Goal: Task Accomplishment & Management: Manage account settings

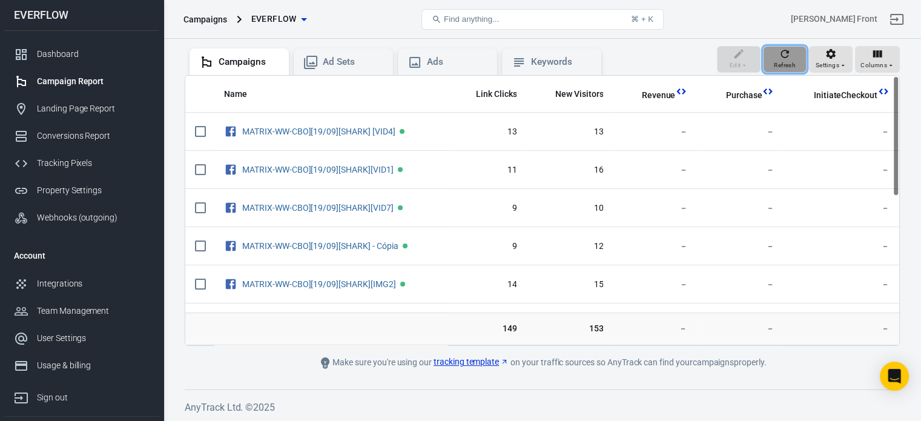
click at [792, 58] on div "Refresh" at bounding box center [785, 59] width 22 height 23
drag, startPoint x: 894, startPoint y: 133, endPoint x: 909, endPoint y: 123, distance: 17.5
click at [909, 123] on div "Verify Ads Integration on Pixel Settings to display your campaigns AnyTrack rel…" at bounding box center [541, 179] width 757 height 486
click at [786, 53] on icon "button" at bounding box center [784, 54] width 12 height 12
drag, startPoint x: 896, startPoint y: 189, endPoint x: 898, endPoint y: 138, distance: 51.5
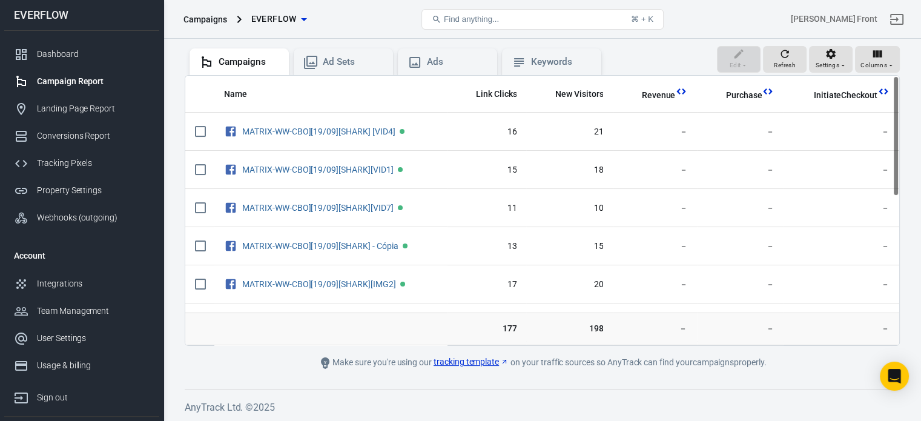
click at [898, 138] on div "Name Link Clicks New Visitors Revenue Purchase InitiateCheckout MATRIX-WW-CBO][…" at bounding box center [542, 210] width 714 height 269
click at [56, 50] on div "Dashboard" at bounding box center [93, 54] width 113 height 13
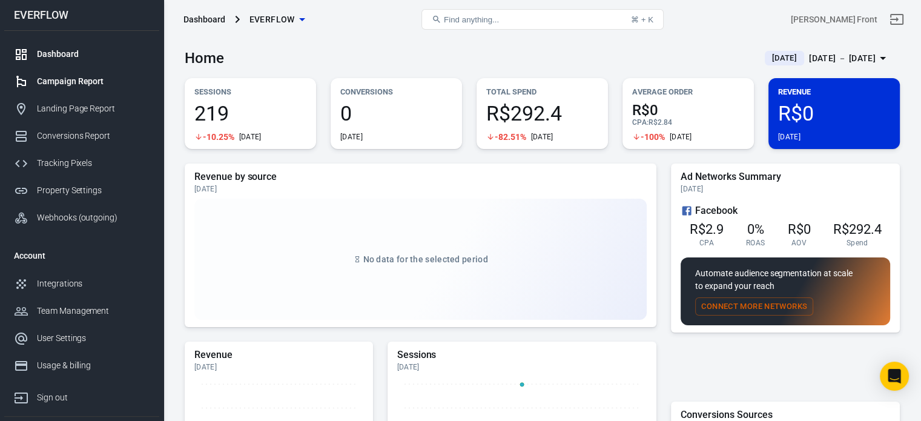
click at [98, 84] on div "Campaign Report" at bounding box center [93, 81] width 113 height 13
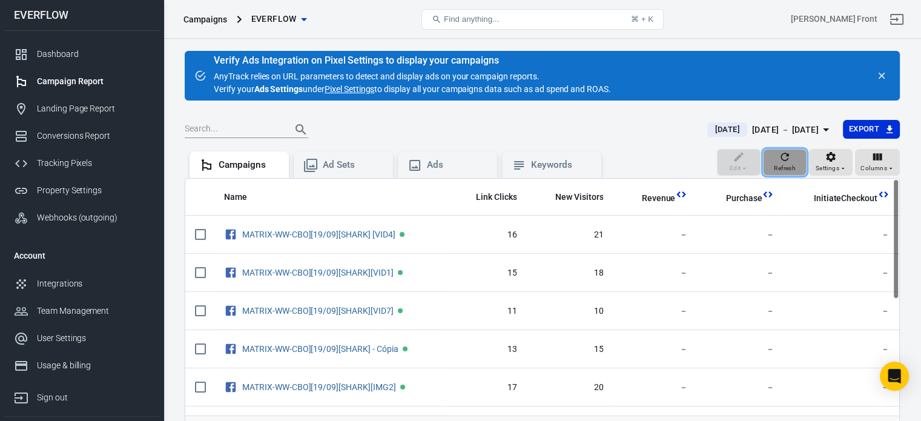
click at [786, 160] on icon "button" at bounding box center [785, 157] width 8 height 8
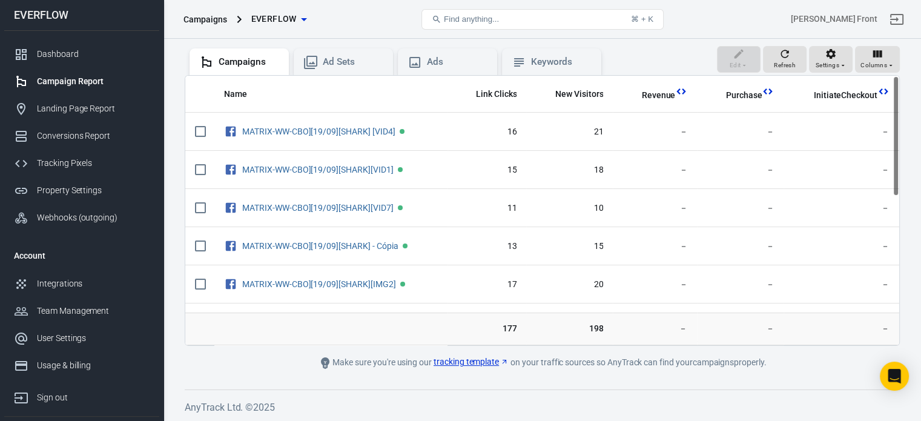
drag, startPoint x: 897, startPoint y: 168, endPoint x: 893, endPoint y: 144, distance: 24.5
click at [893, 144] on div "Name Link Clicks New Visitors Revenue Purchase InitiateCheckout MATRIX-WW-CBO][…" at bounding box center [542, 210] width 714 height 269
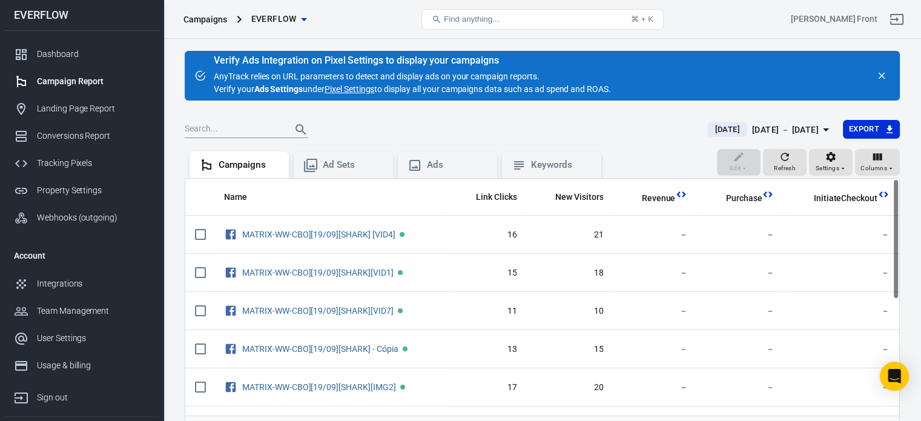
click at [353, 88] on link "Pixel Settings" at bounding box center [349, 89] width 50 height 13
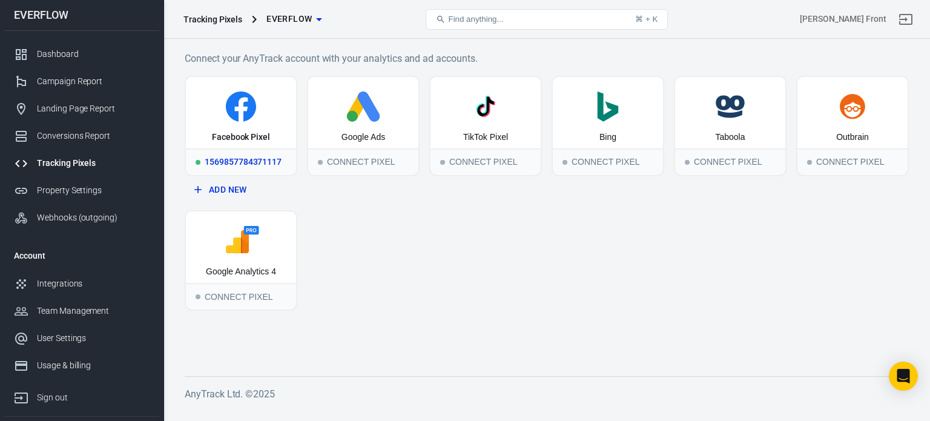
click at [255, 122] on div "Facebook Pixel" at bounding box center [241, 112] width 110 height 71
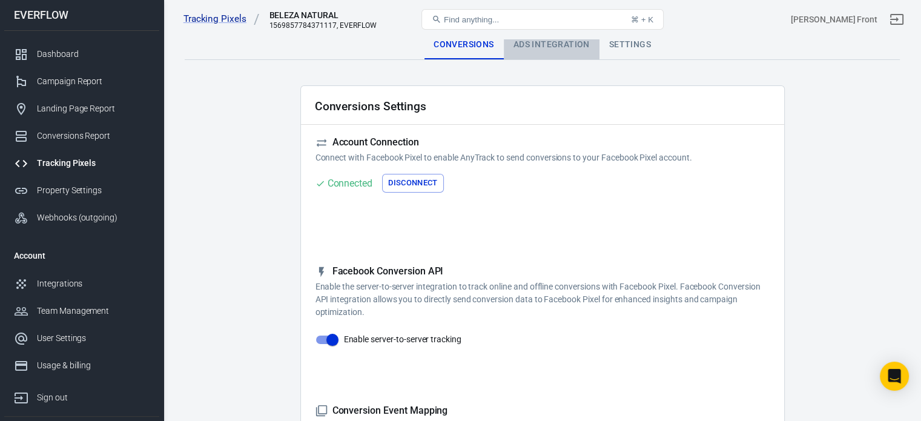
click at [551, 53] on div "Ads Integration" at bounding box center [552, 44] width 96 height 29
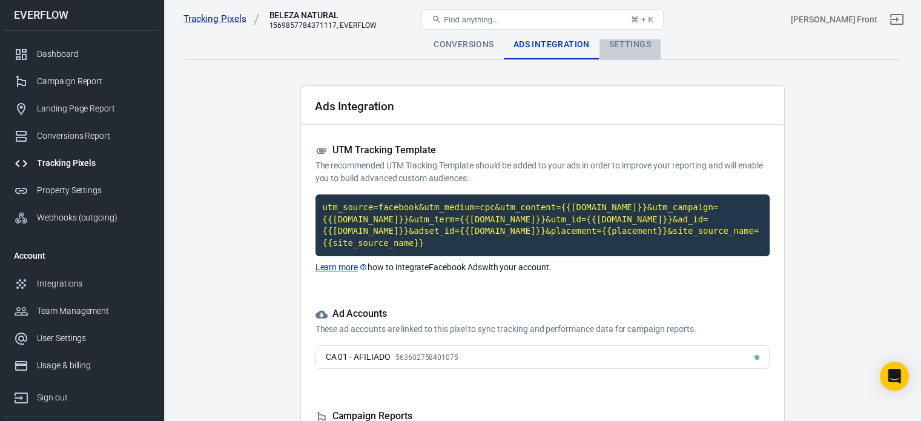
click at [636, 50] on div "Settings" at bounding box center [629, 44] width 61 height 29
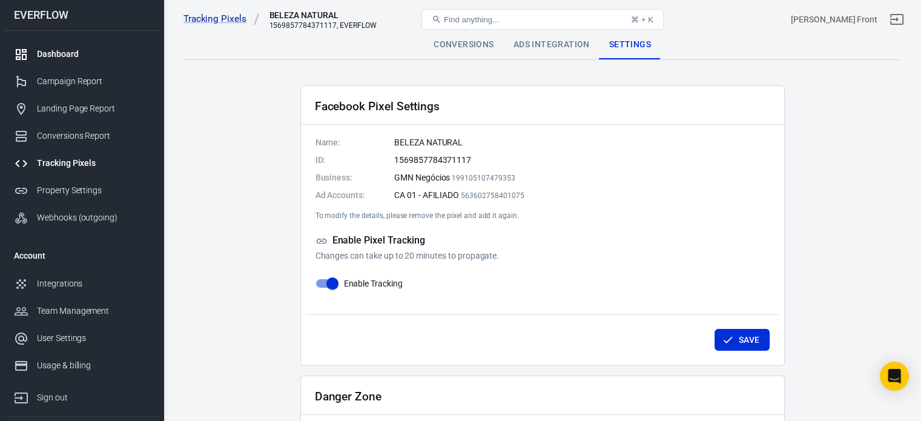
click at [94, 50] on div "Dashboard" at bounding box center [93, 54] width 113 height 13
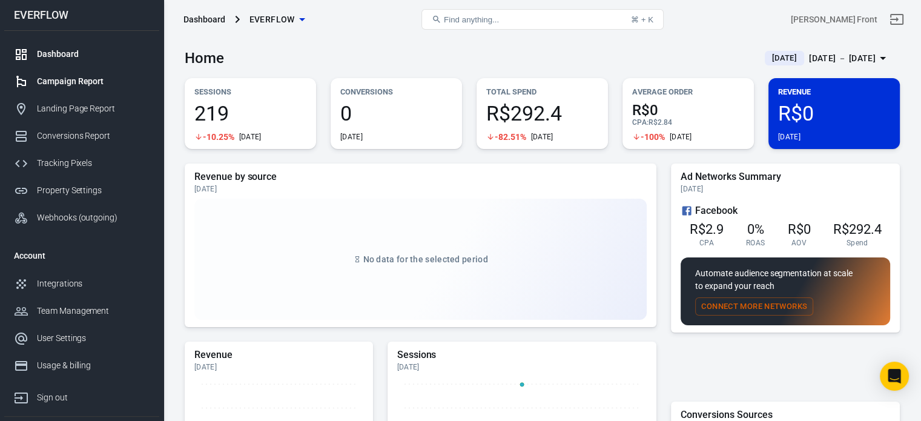
click at [73, 88] on link "Campaign Report" at bounding box center [81, 81] width 155 height 27
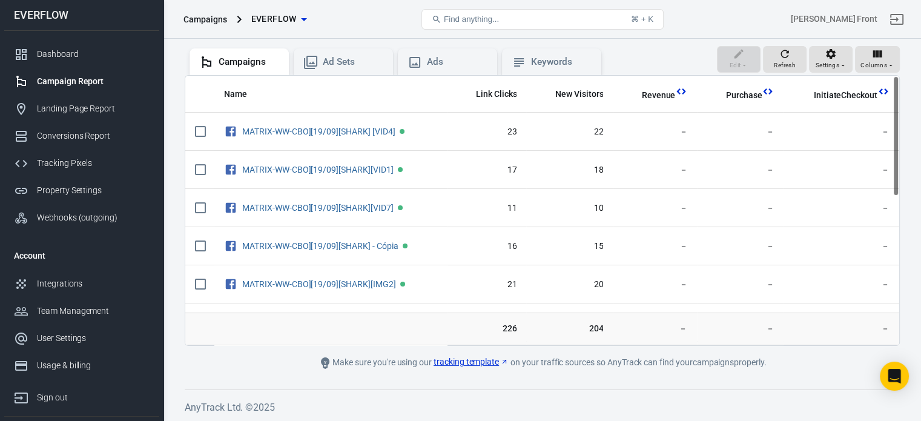
drag, startPoint x: 896, startPoint y: 171, endPoint x: 903, endPoint y: 164, distance: 10.3
click at [903, 164] on div "Verify Ads Integration on Pixel Settings to display your campaigns AnyTrack rel…" at bounding box center [541, 179] width 757 height 486
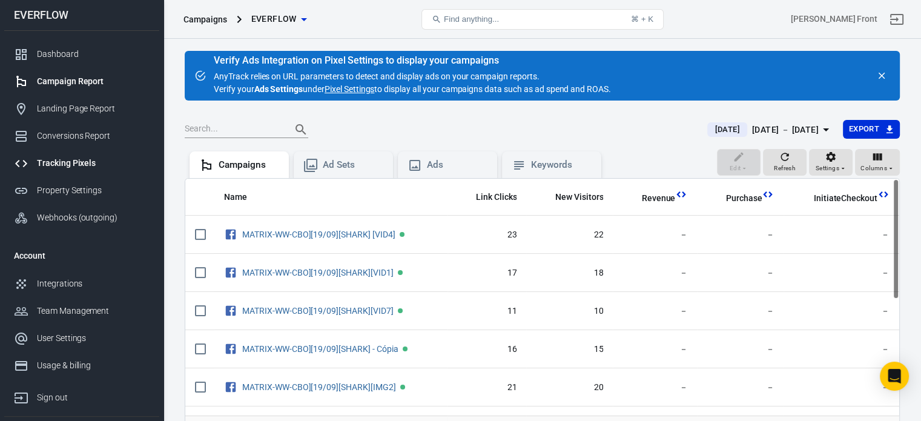
click at [90, 166] on div "Tracking Pixels" at bounding box center [93, 163] width 113 height 13
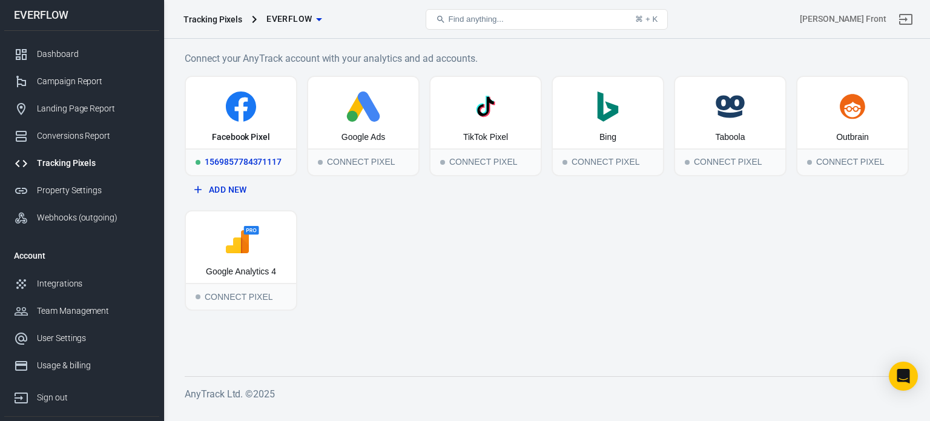
click at [255, 128] on div "Facebook Pixel" at bounding box center [241, 112] width 110 height 71
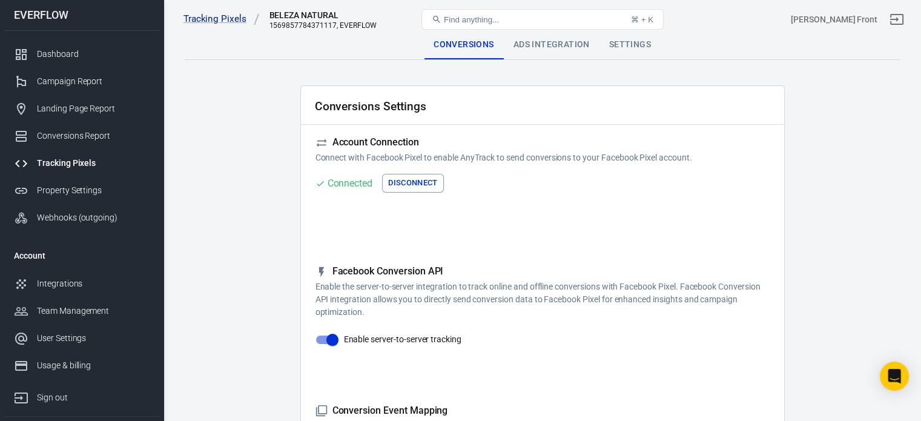
click at [554, 51] on div "Ads Integration" at bounding box center [552, 44] width 96 height 29
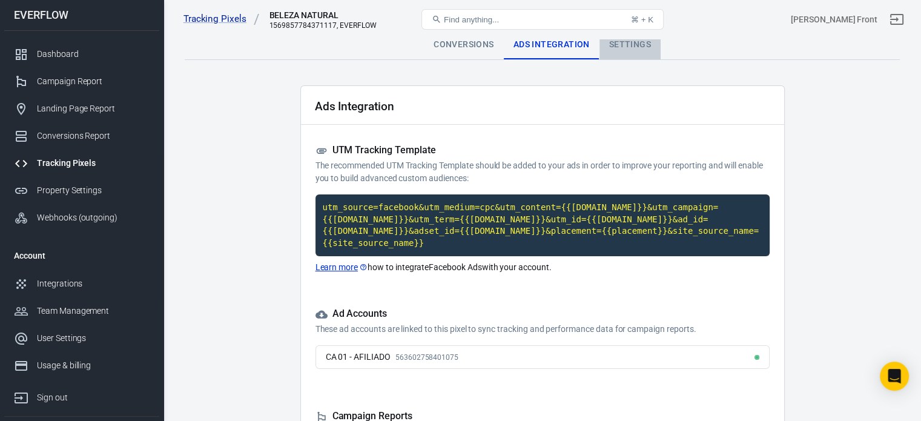
click at [619, 45] on div "Settings" at bounding box center [629, 44] width 61 height 29
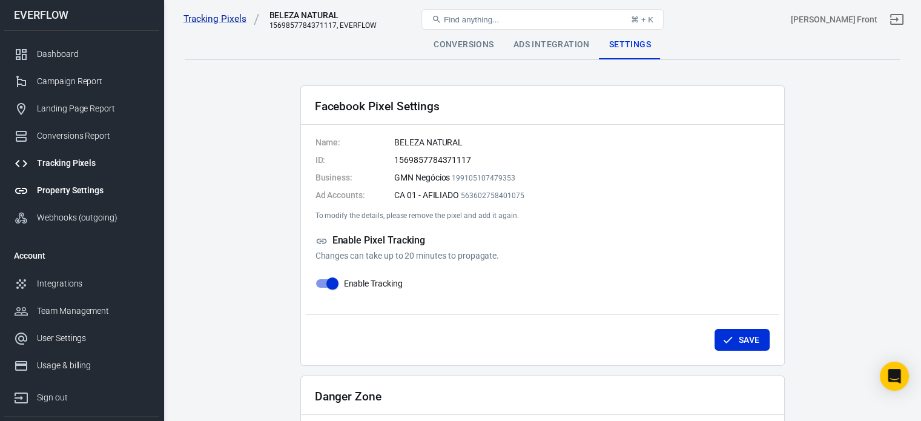
click at [87, 179] on link "Property Settings" at bounding box center [81, 190] width 155 height 27
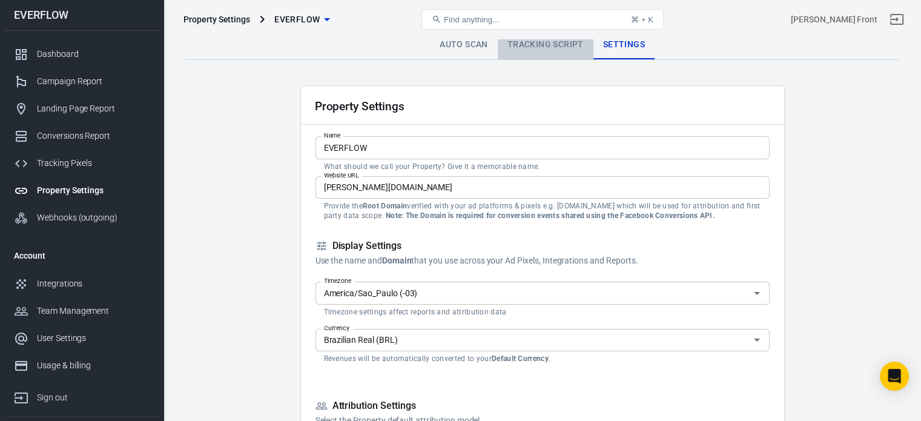
click at [541, 51] on link "Tracking Script" at bounding box center [546, 44] width 96 height 29
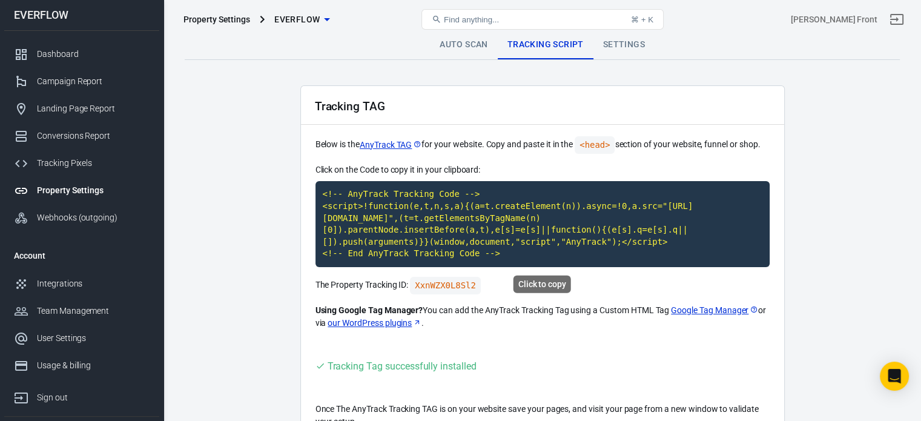
click at [517, 222] on code "<!-- AnyTrack Tracking Code --> <script>!function(e,t,n,s,a){(a=t.createElement…" at bounding box center [542, 224] width 454 height 86
click at [104, 81] on div "Campaign Report" at bounding box center [93, 81] width 113 height 13
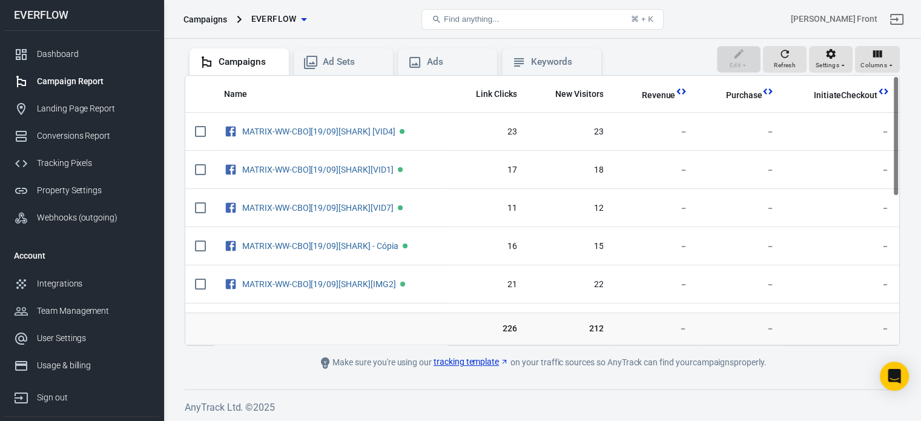
drag, startPoint x: 893, startPoint y: 174, endPoint x: 901, endPoint y: 145, distance: 30.1
click at [901, 145] on div "Verify Ads Integration on Pixel Settings to display your campaigns AnyTrack rel…" at bounding box center [541, 179] width 757 height 486
click at [795, 56] on div "Refresh" at bounding box center [785, 59] width 22 height 23
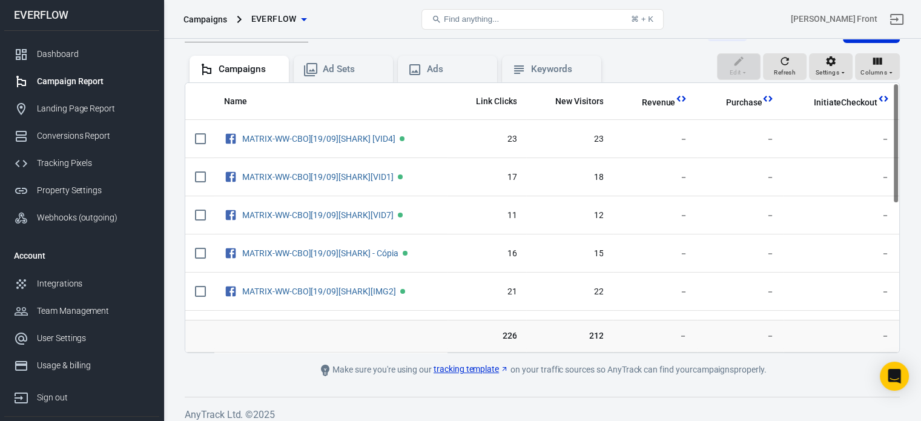
drag, startPoint x: 895, startPoint y: 159, endPoint x: 908, endPoint y: 145, distance: 19.3
click at [908, 145] on div "Verify Ads Integration on Pixel Settings to display your campaigns AnyTrack rel…" at bounding box center [541, 186] width 757 height 486
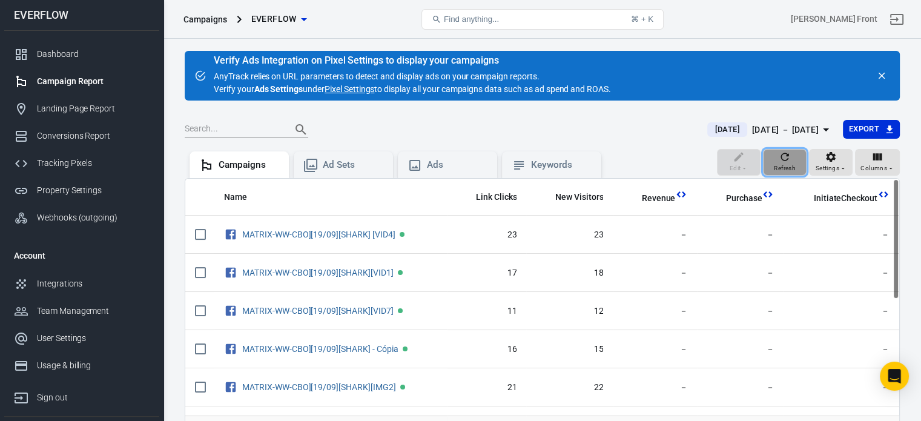
click at [778, 168] on span "Refresh" at bounding box center [785, 168] width 22 height 11
click at [780, 162] on icon "button" at bounding box center [784, 157] width 12 height 12
click at [79, 54] on div "Dashboard" at bounding box center [93, 54] width 113 height 13
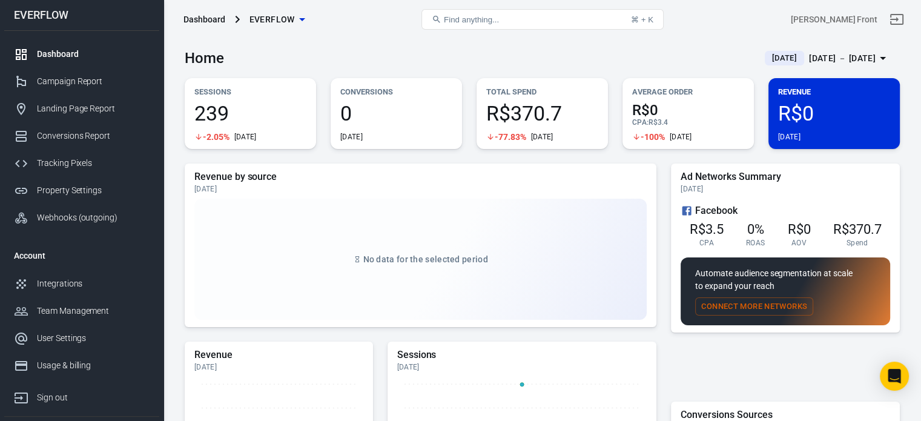
click at [399, 104] on span "0" at bounding box center [396, 113] width 112 height 21
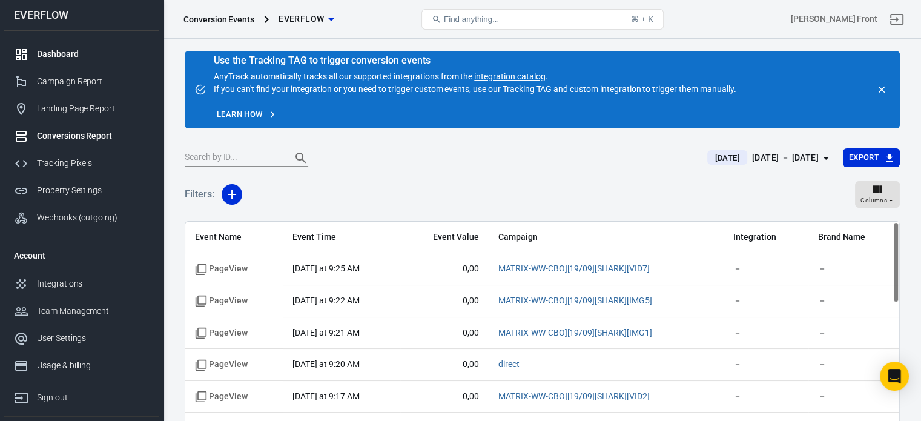
click at [86, 53] on div "Dashboard" at bounding box center [93, 54] width 113 height 13
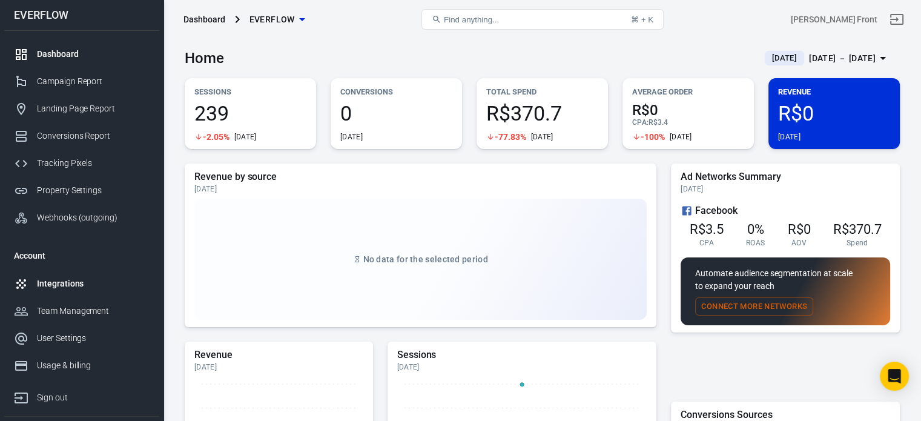
click at [89, 275] on link "Integrations" at bounding box center [81, 283] width 155 height 27
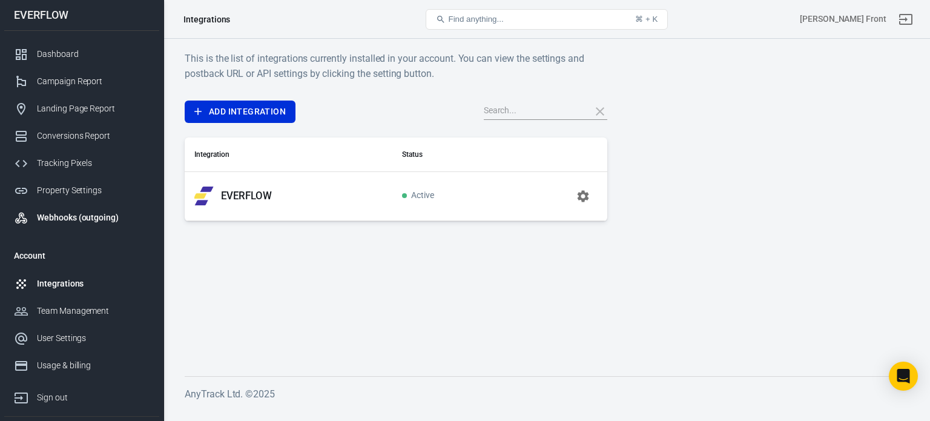
click at [76, 216] on div "Webhooks (outgoing)" at bounding box center [93, 217] width 113 height 13
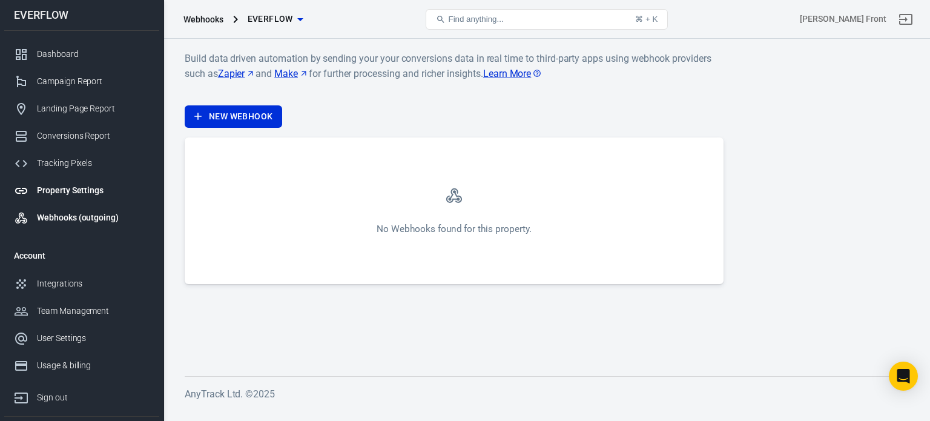
click at [93, 183] on link "Property Settings" at bounding box center [81, 190] width 155 height 27
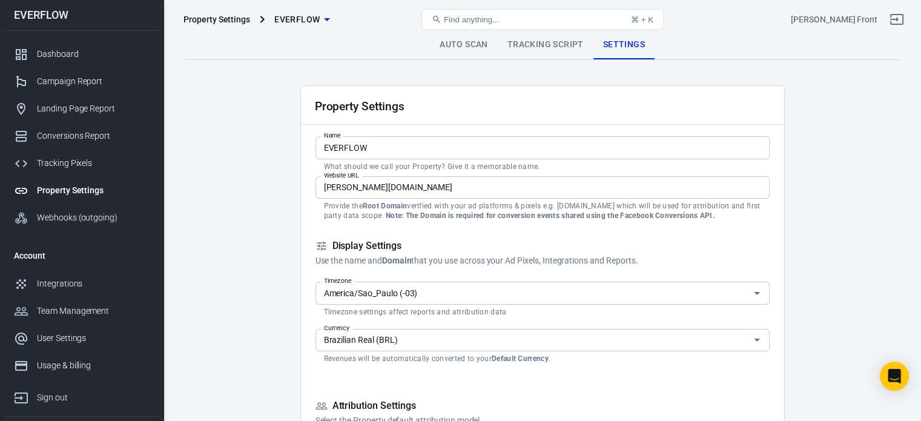
click at [569, 212] on strong "Note: The Domain is required for conversion events shared using the Facebook Co…" at bounding box center [550, 215] width 329 height 8
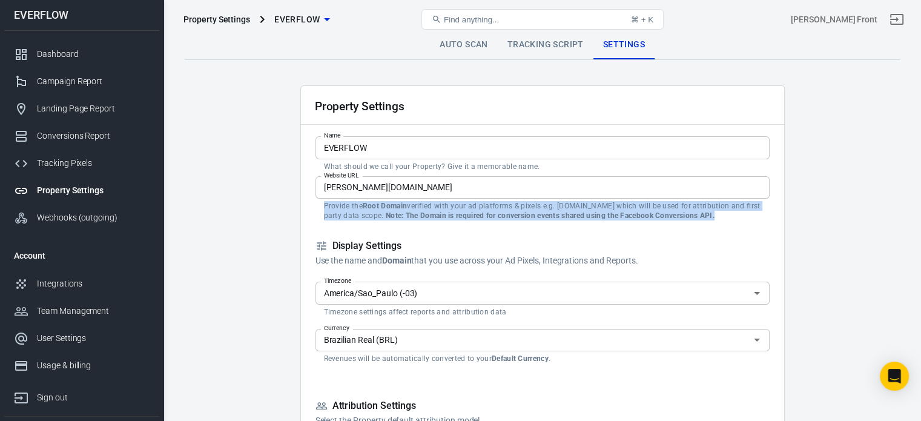
click at [569, 212] on strong "Note: The Domain is required for conversion events shared using the Facebook Co…" at bounding box center [550, 215] width 329 height 8
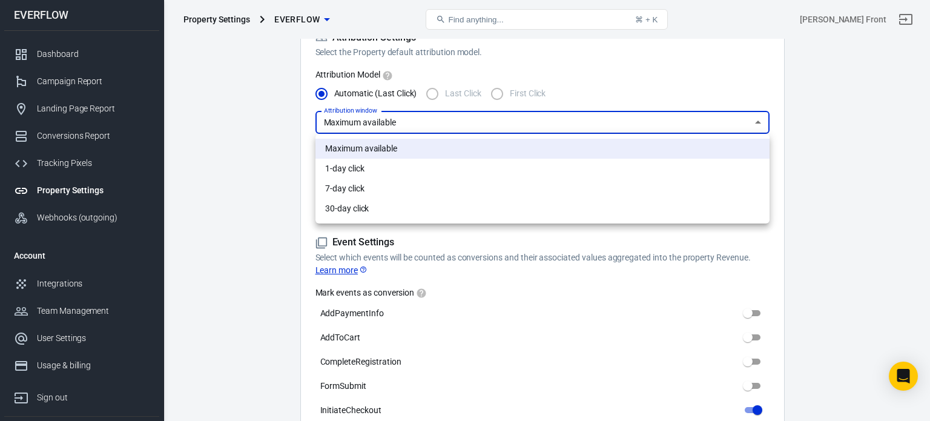
click at [809, 108] on div at bounding box center [465, 210] width 930 height 421
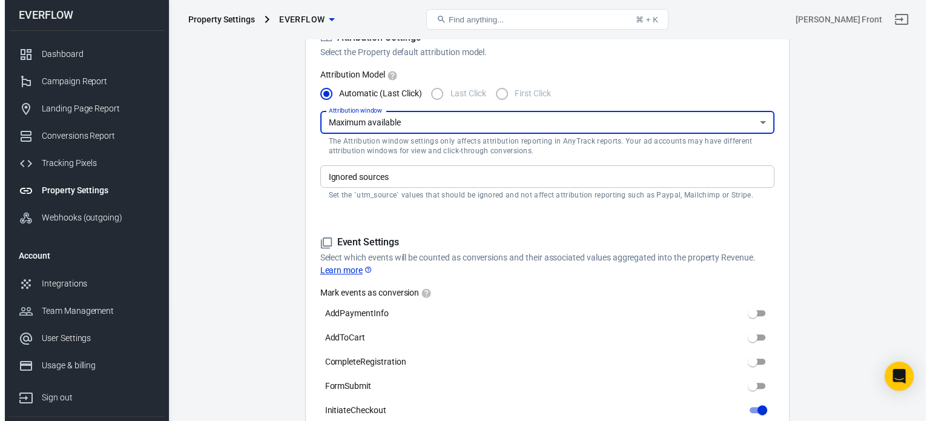
scroll to position [0, 0]
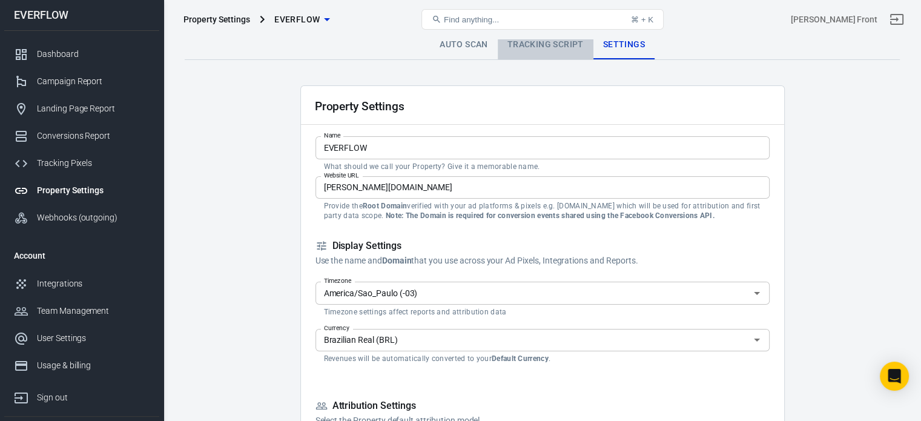
click at [558, 50] on link "Tracking Script" at bounding box center [546, 44] width 96 height 29
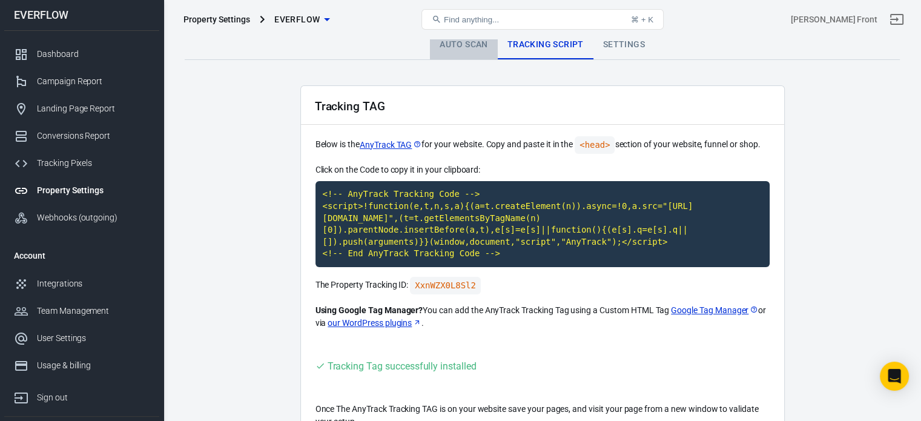
click at [465, 48] on link "Auto Scan" at bounding box center [464, 44] width 68 height 29
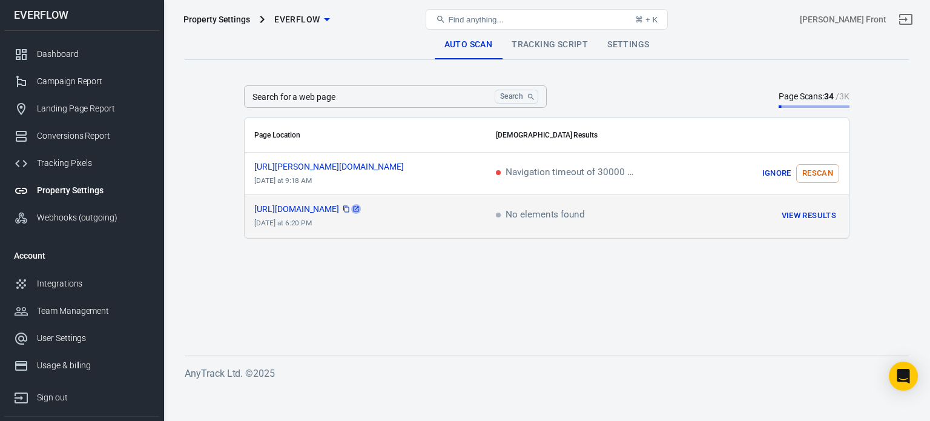
click at [360, 210] on icon "scrollable content" at bounding box center [355, 208] width 7 height 7
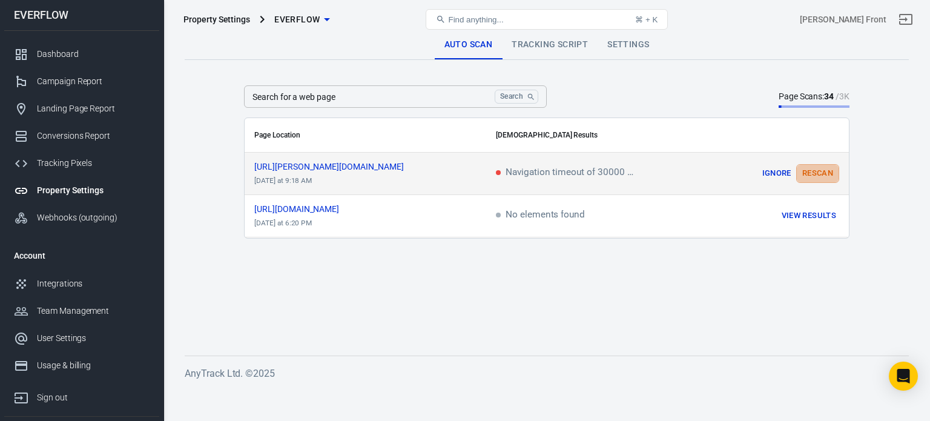
click at [823, 175] on button "Rescan" at bounding box center [817, 173] width 43 height 19
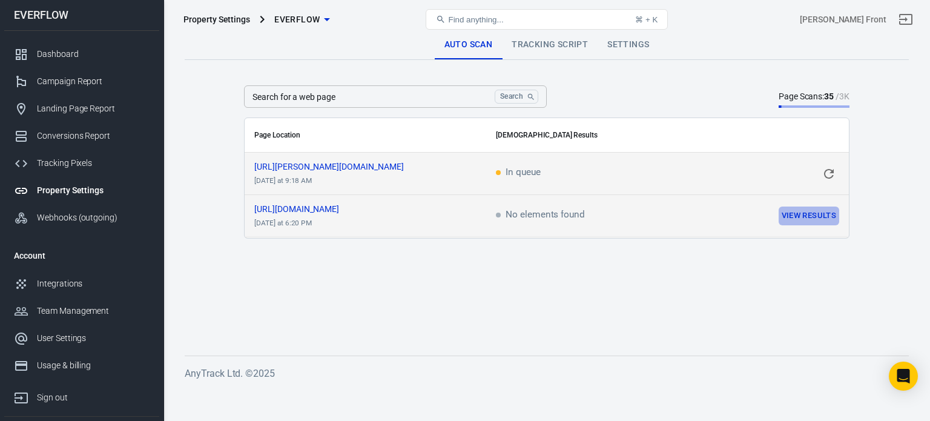
click at [795, 220] on button "View Results" at bounding box center [808, 215] width 61 height 19
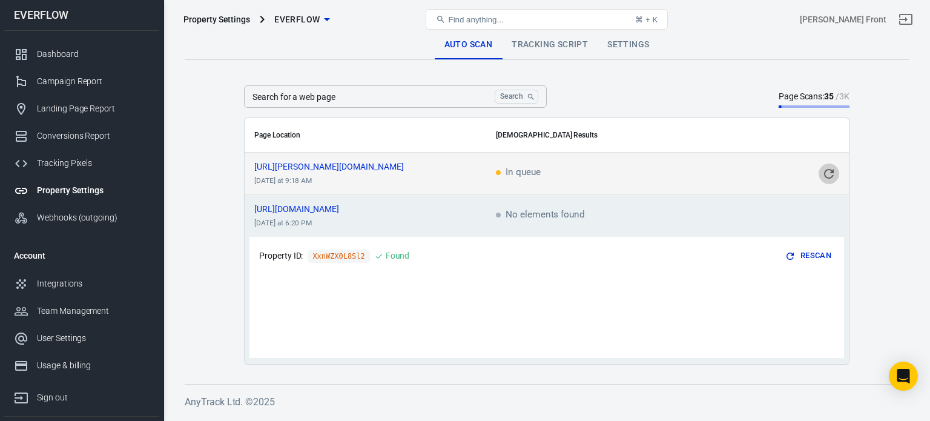
click at [829, 177] on icon "scrollable content" at bounding box center [829, 174] width 10 height 10
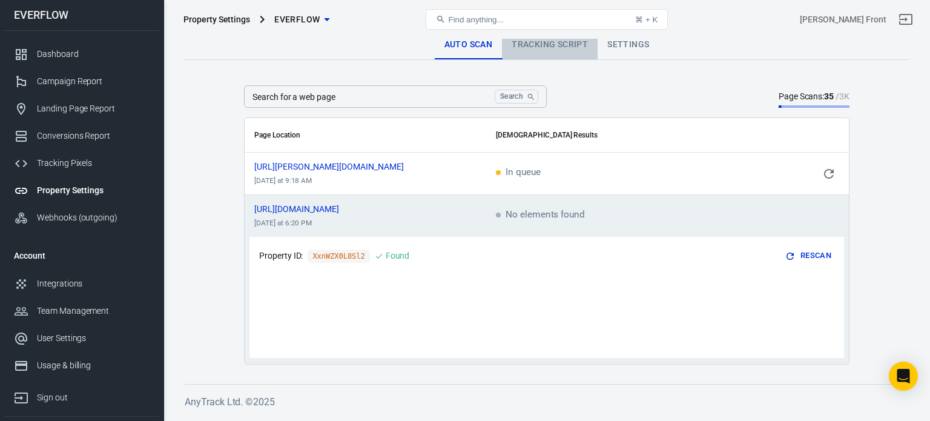
click at [552, 45] on link "Tracking Script" at bounding box center [550, 44] width 96 height 29
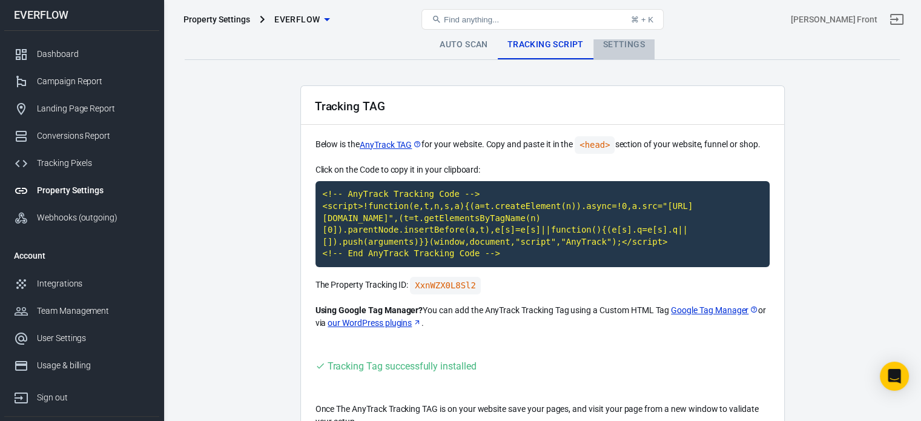
click at [619, 45] on link "Settings" at bounding box center [623, 44] width 61 height 29
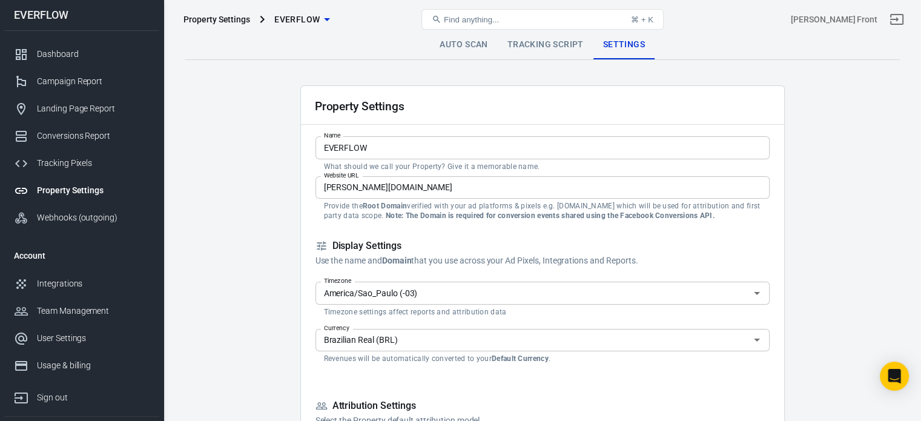
click at [465, 41] on link "Auto Scan" at bounding box center [464, 44] width 68 height 29
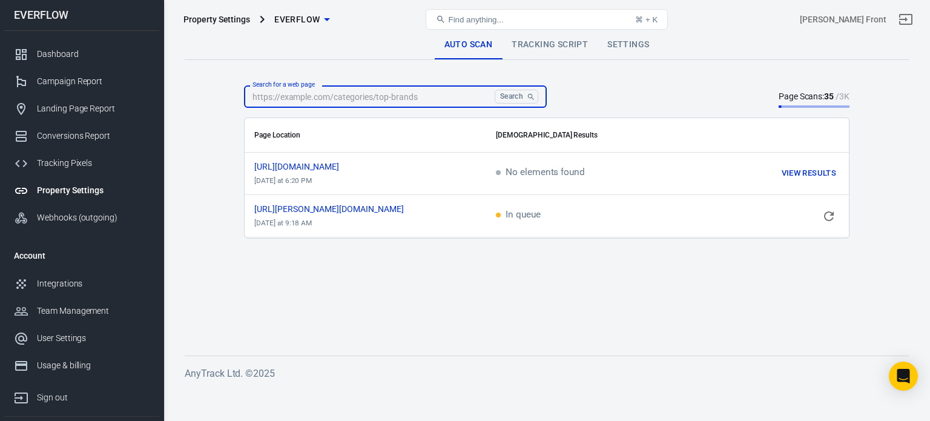
click at [355, 100] on input "Search for a web page" at bounding box center [367, 96] width 246 height 22
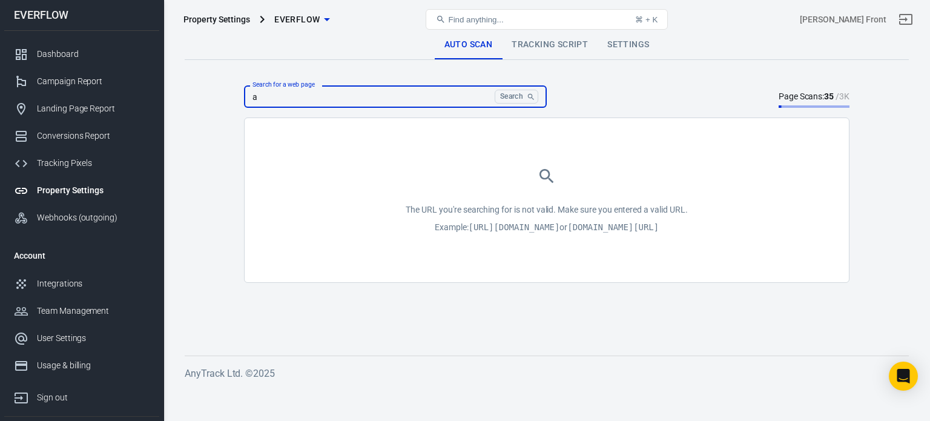
paste input "https://amelia-smith.site/"
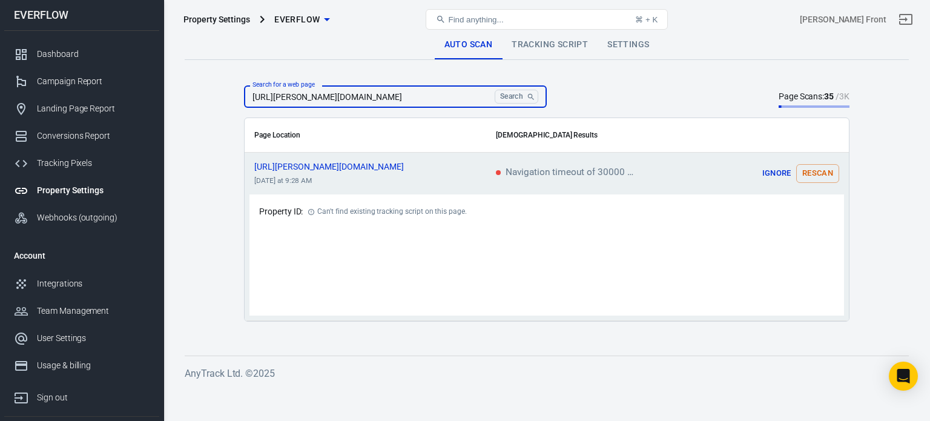
type input "https://amelia-smith.site/"
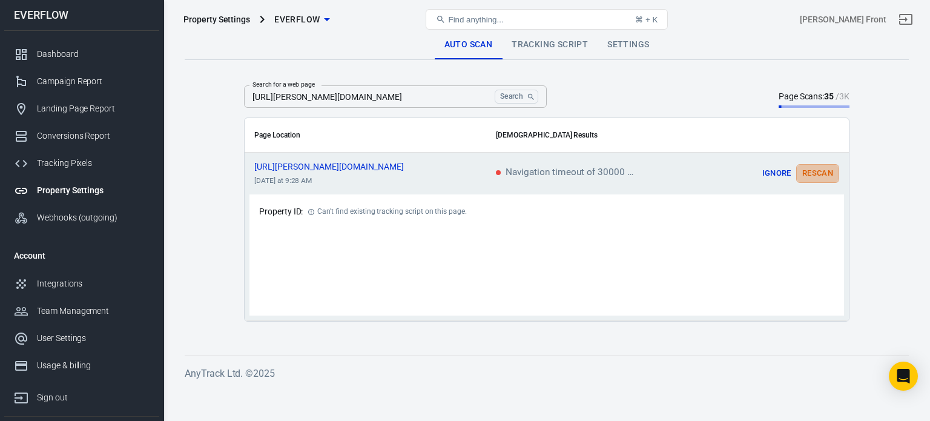
click at [810, 176] on button "Rescan" at bounding box center [817, 173] width 43 height 19
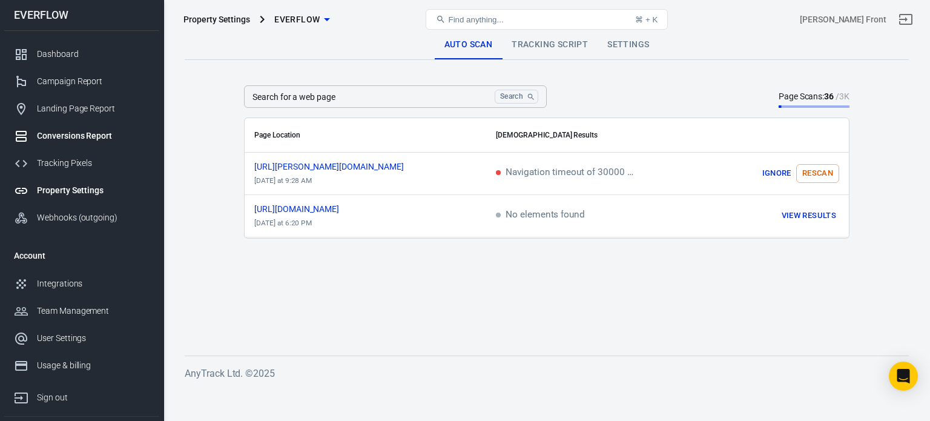
click at [100, 140] on div "Conversions Report" at bounding box center [93, 136] width 113 height 13
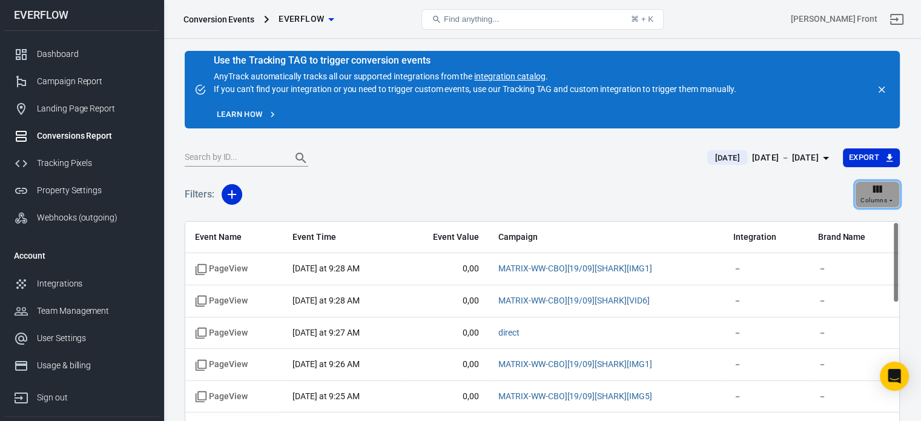
click at [872, 195] on span "Columns" at bounding box center [873, 200] width 27 height 11
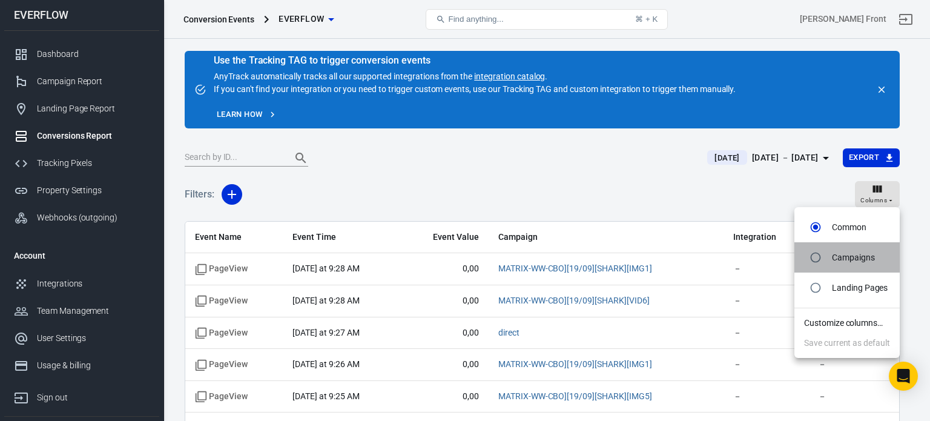
click at [840, 258] on p "Campaigns" at bounding box center [853, 257] width 43 height 13
radio input "false"
radio input "true"
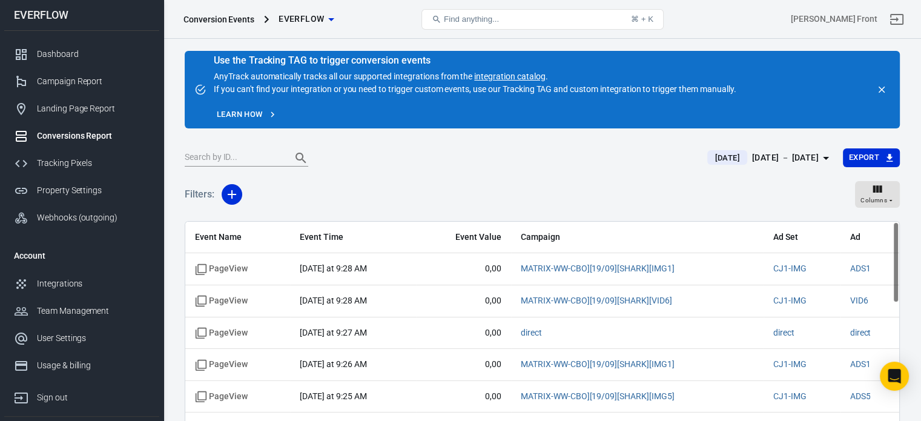
click at [670, 191] on div "Filters: Columns" at bounding box center [542, 199] width 715 height 44
click at [876, 199] on span "Columns" at bounding box center [873, 200] width 27 height 11
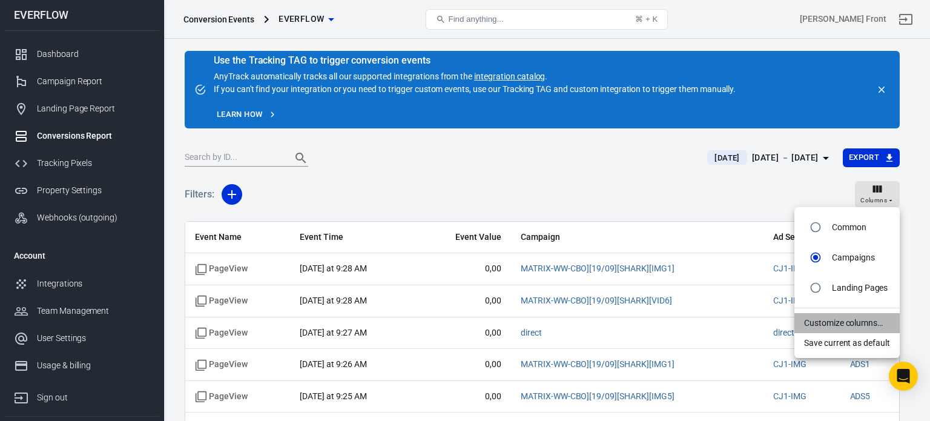
click at [843, 323] on li "Customize columns…" at bounding box center [846, 323] width 105 height 20
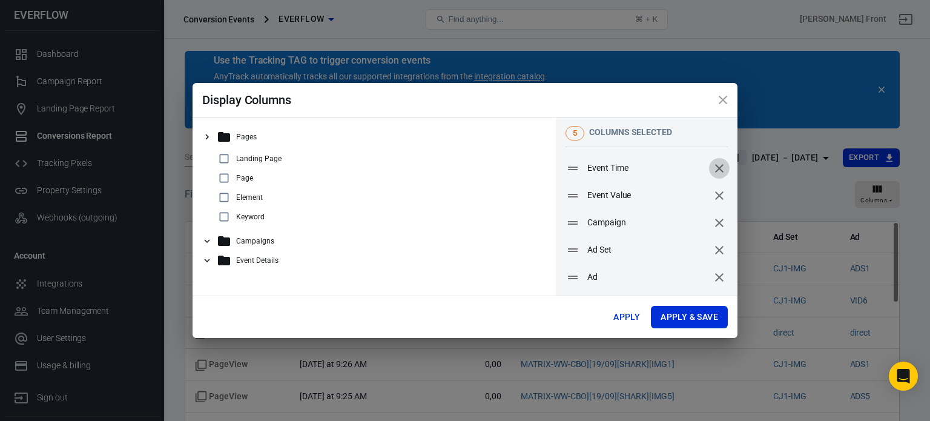
click at [717, 171] on button "remove" at bounding box center [719, 168] width 21 height 21
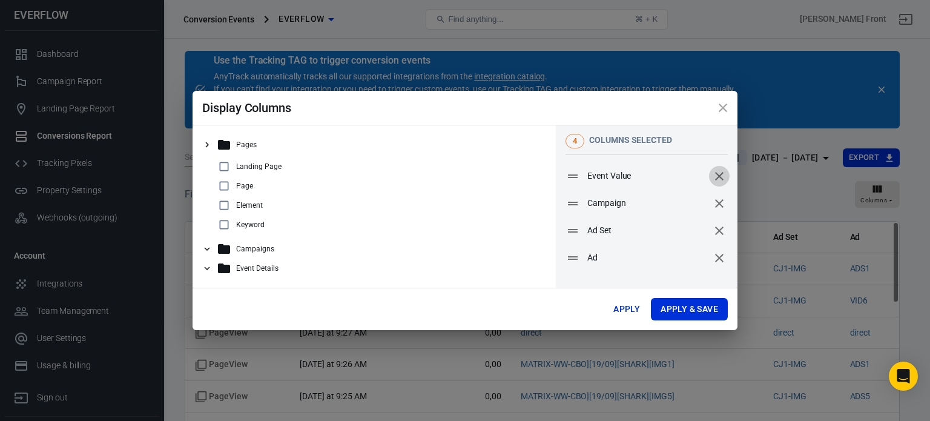
click at [717, 171] on button "remove" at bounding box center [719, 176] width 21 height 21
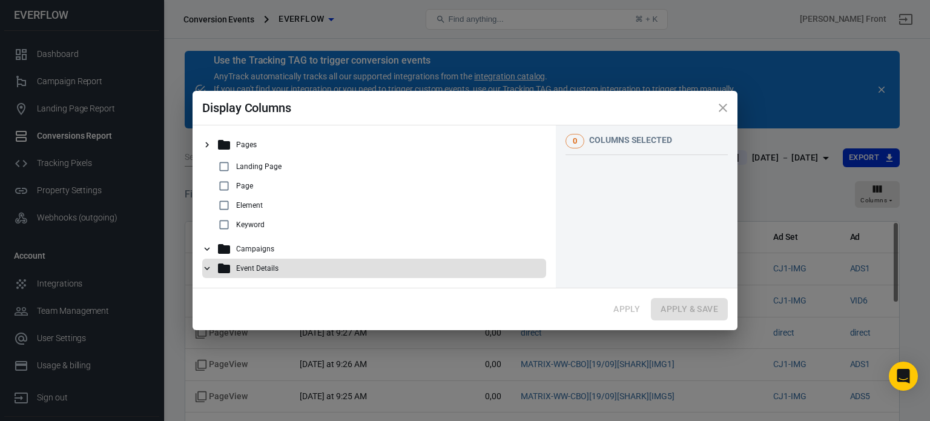
click at [205, 263] on icon at bounding box center [207, 268] width 11 height 11
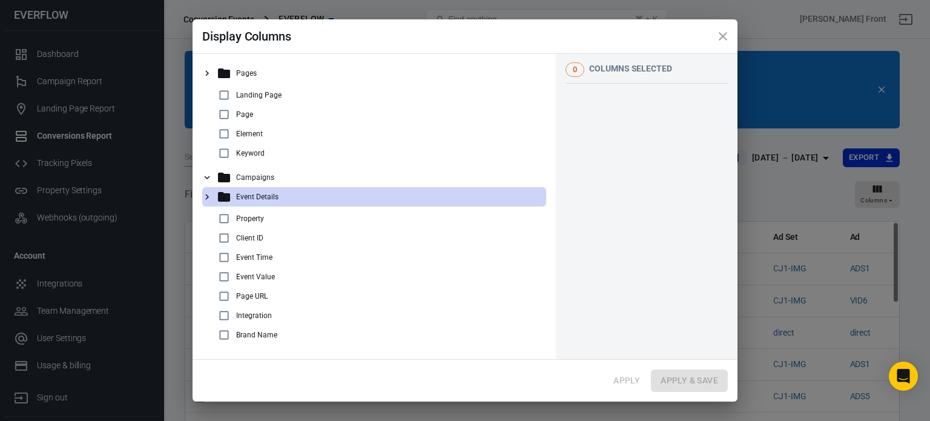
click at [209, 202] on icon at bounding box center [207, 196] width 11 height 11
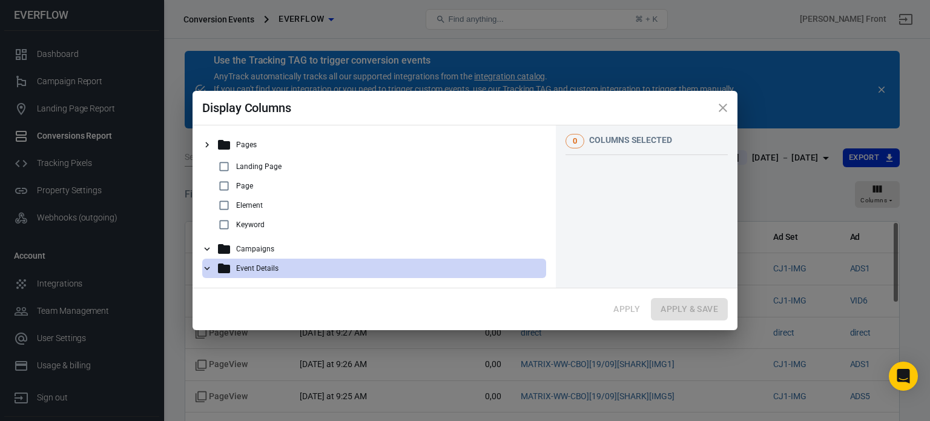
click at [209, 246] on icon at bounding box center [207, 248] width 11 height 11
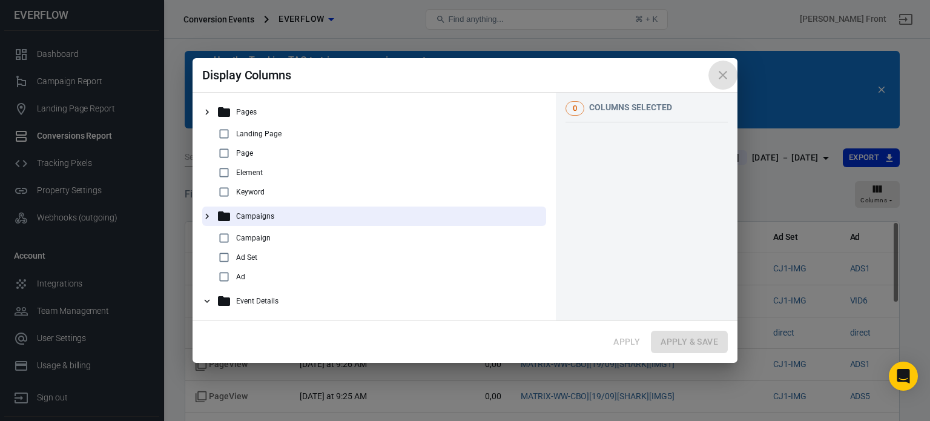
click at [719, 77] on icon "close" at bounding box center [722, 75] width 15 height 15
checkbox input "true"
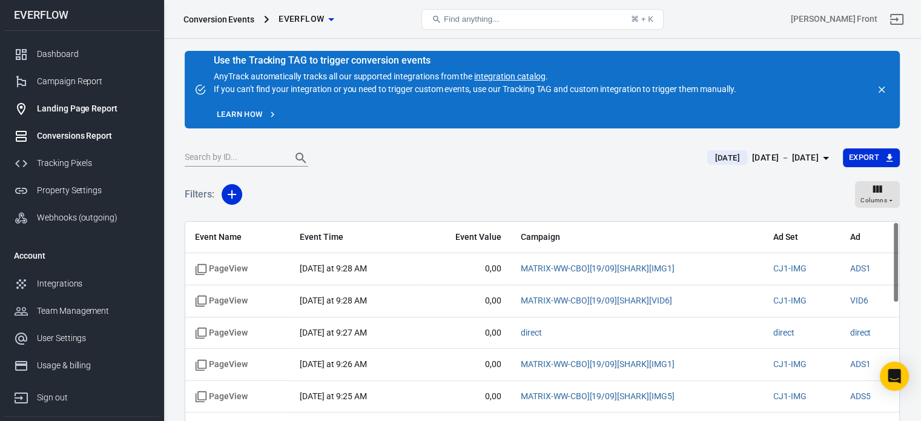
click at [75, 104] on div "Landing Page Report" at bounding box center [93, 108] width 113 height 13
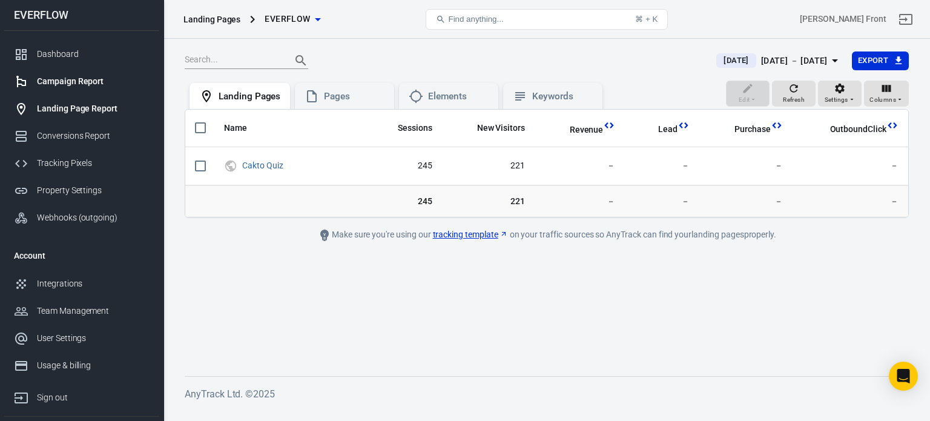
click at [92, 84] on div "Campaign Report" at bounding box center [93, 81] width 113 height 13
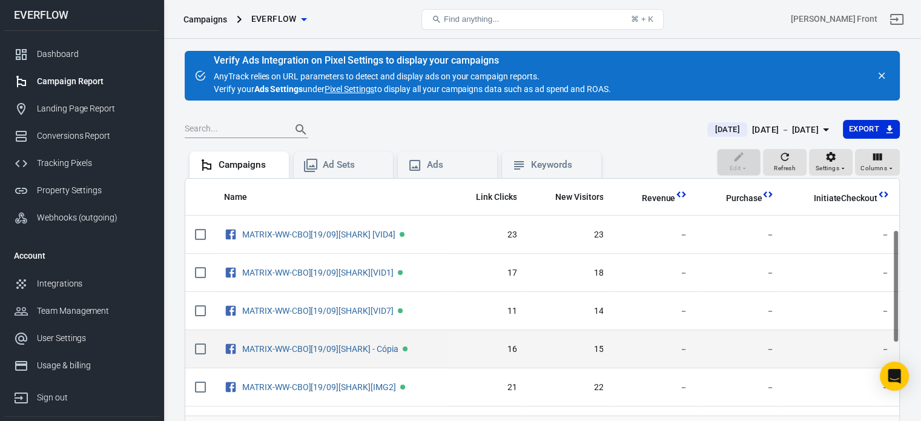
scroll to position [291, 0]
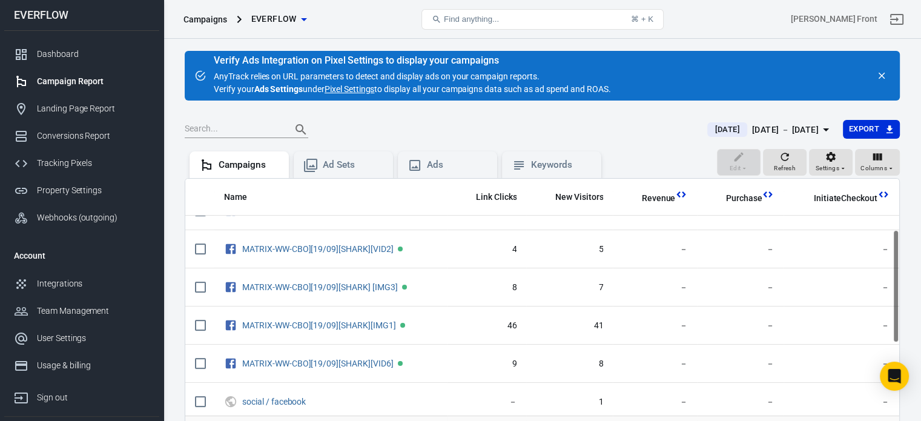
click at [895, 338] on tbody "MATRIX-WW-CBO][19/09][SHARK] [VID4] 23 23 － － － MATRIX-WW-CBO][19/09][SHARK][VI…" at bounding box center [542, 211] width 714 height 572
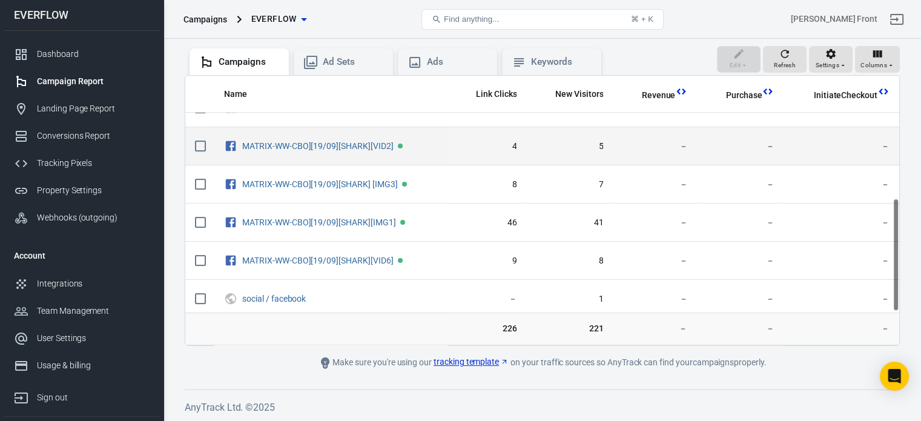
scroll to position [0, 0]
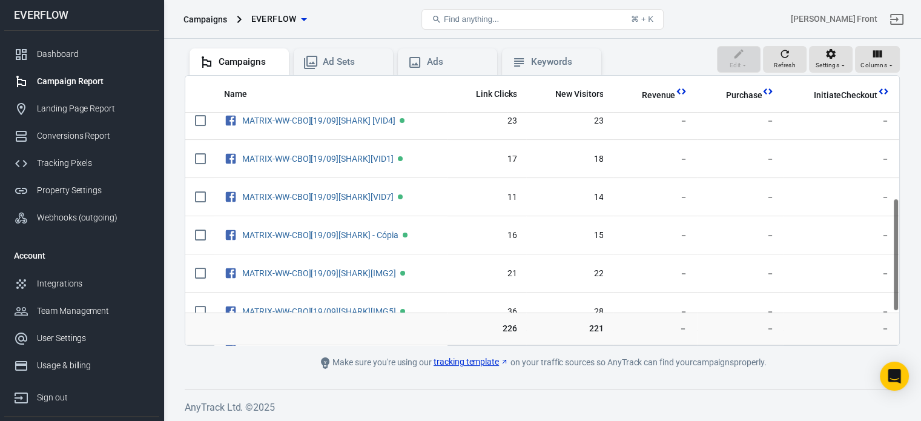
click at [896, 137] on tbody "MATRIX-WW-CBO][19/09][SHARK] [VID4] 23 23 － － － MATRIX-WW-CBO][19/09][SHARK][VI…" at bounding box center [542, 388] width 714 height 572
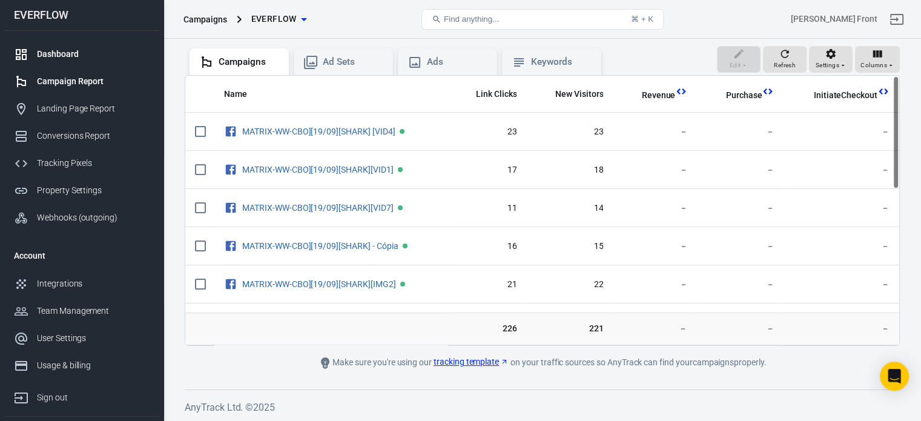
click at [75, 45] on link "Dashboard" at bounding box center [81, 54] width 155 height 27
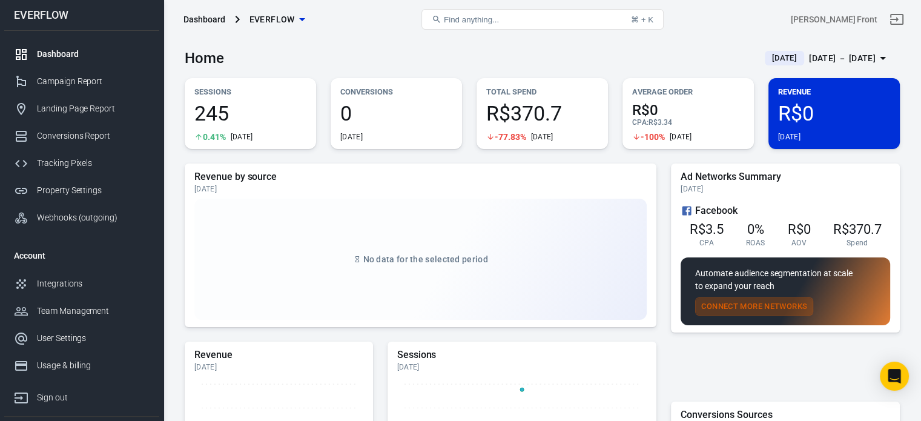
click at [765, 309] on button "Connect More Networks" at bounding box center [754, 306] width 118 height 19
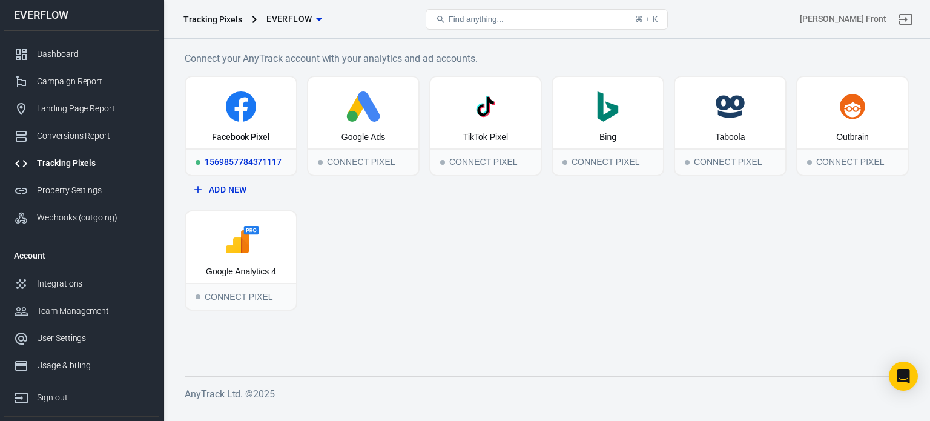
click at [262, 142] on div "Facebook Pixel" at bounding box center [241, 137] width 58 height 12
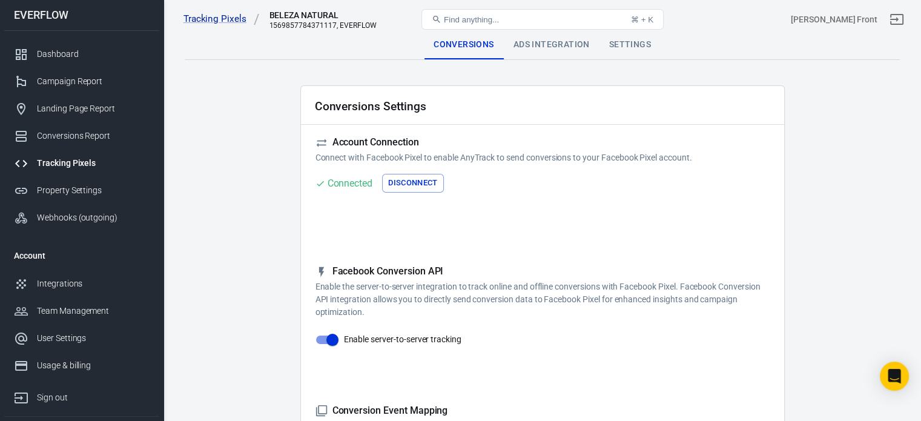
scroll to position [368, 0]
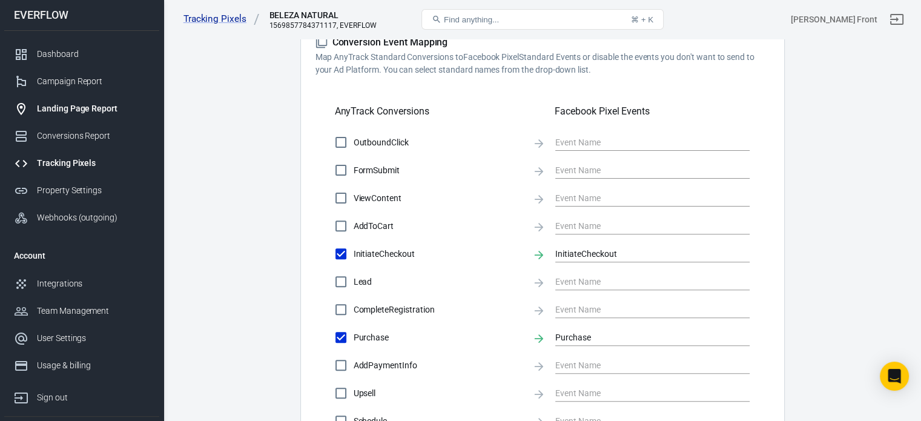
click at [108, 115] on link "Landing Page Report" at bounding box center [81, 108] width 155 height 27
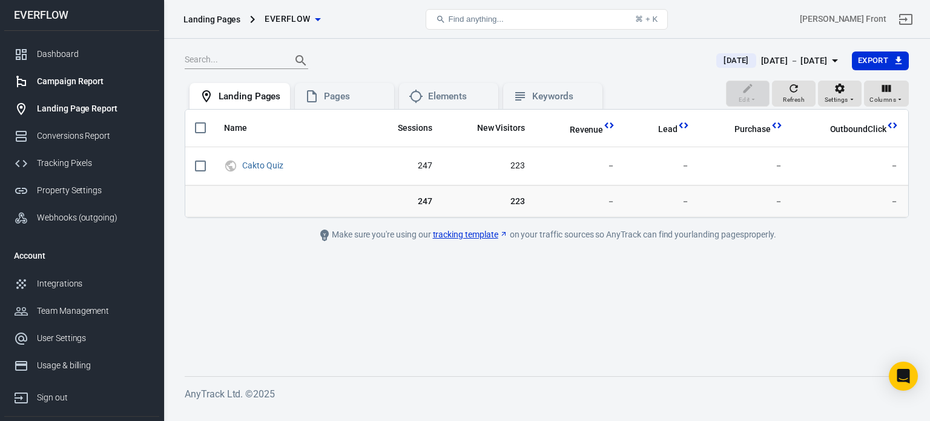
click at [85, 84] on div "Campaign Report" at bounding box center [93, 81] width 113 height 13
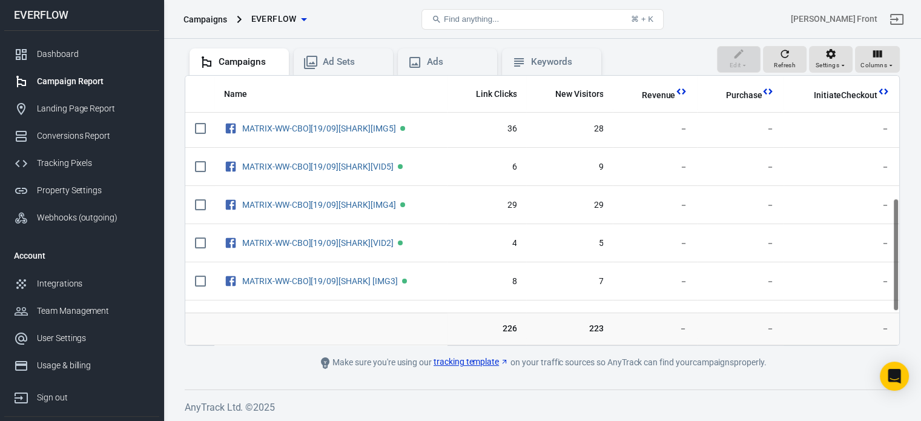
scroll to position [291, 0]
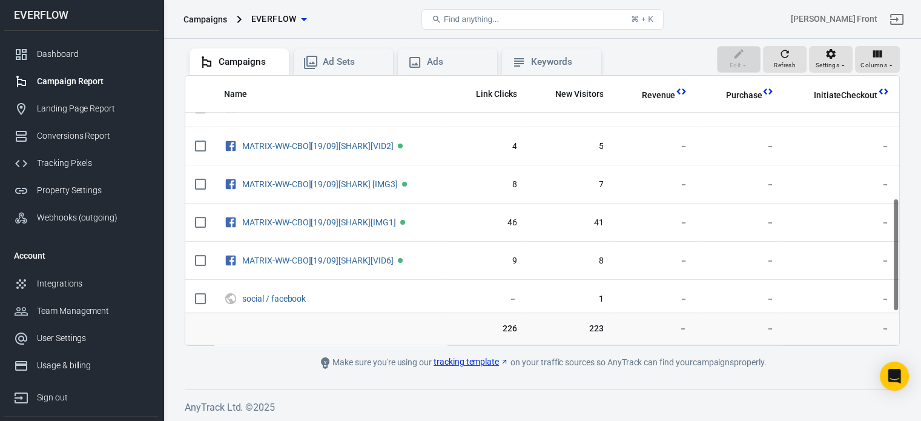
click at [896, 283] on tbody "MATRIX-WW-CBO][19/09][SHARK] [VID4] 23 24 － － － MATRIX-WW-CBO][19/09][SHARK][VI…" at bounding box center [542, 108] width 714 height 572
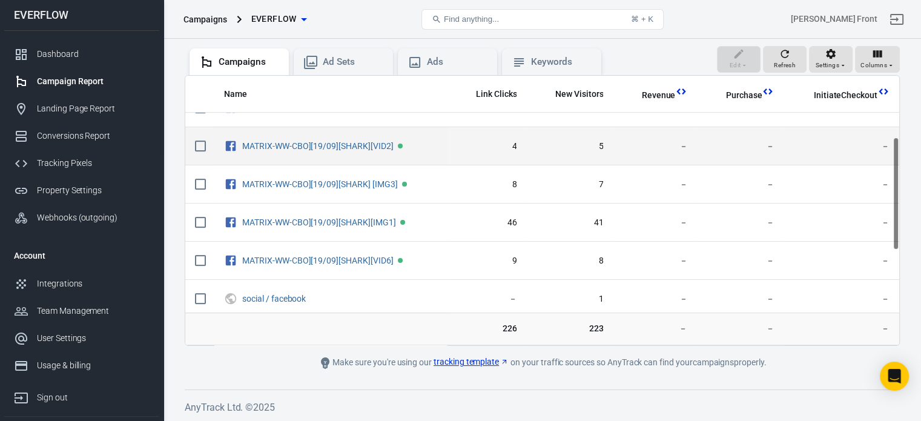
scroll to position [0, 0]
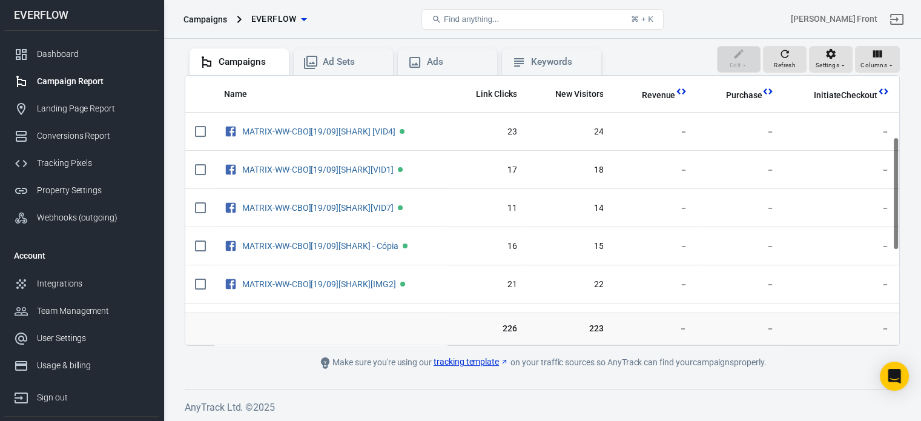
click at [894, 153] on tbody "MATRIX-WW-CBO][19/09][SHARK] [VID4] 23 24 － － － MATRIX-WW-CBO][19/09][SHARK][VI…" at bounding box center [542, 399] width 714 height 572
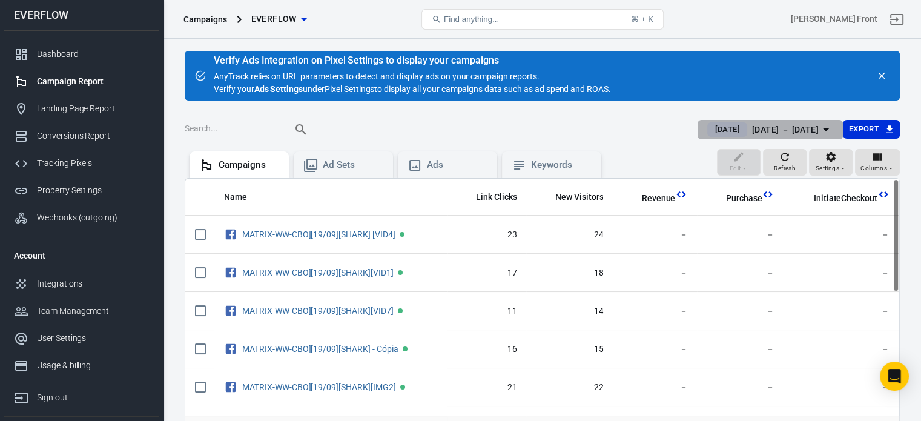
click at [796, 123] on div "[DATE] － [DATE]" at bounding box center [785, 129] width 67 height 15
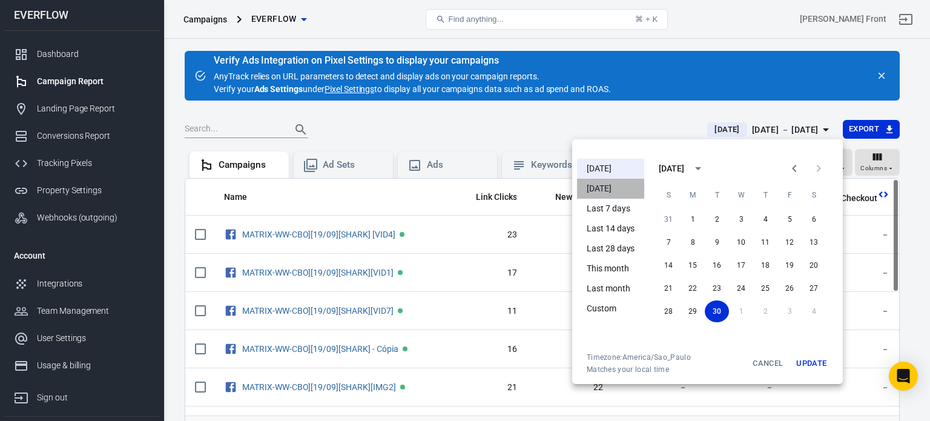
click at [639, 182] on li "Yesterday" at bounding box center [610, 189] width 67 height 20
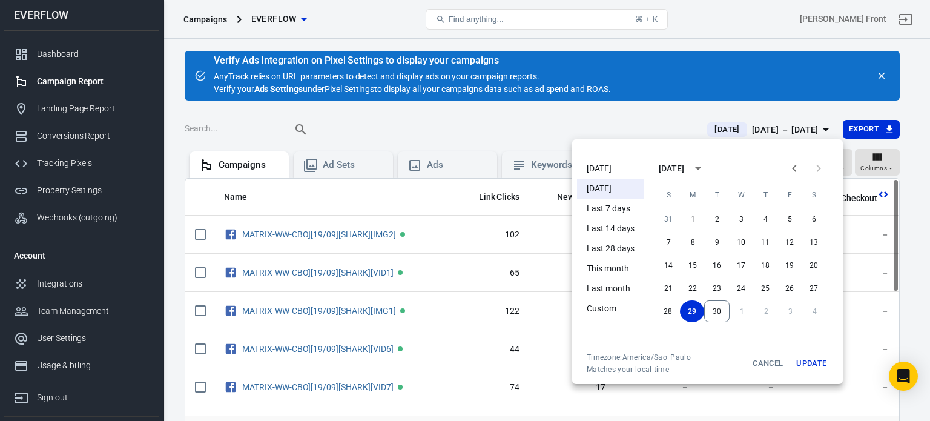
click at [915, 297] on div at bounding box center [465, 210] width 930 height 421
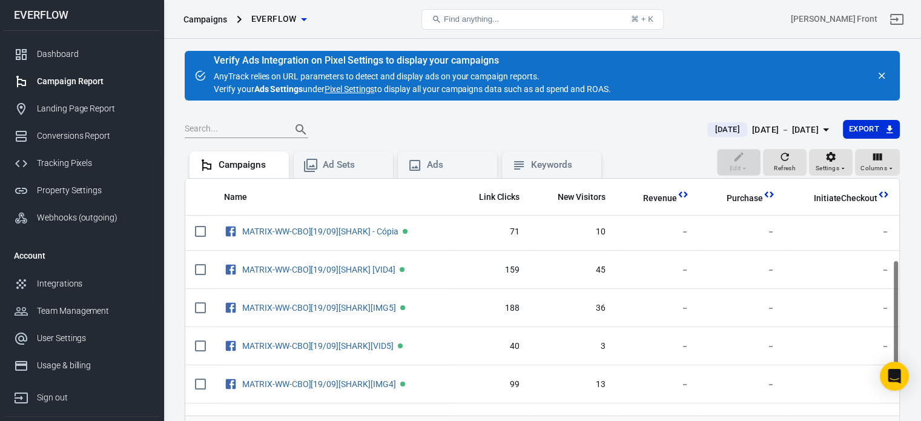
click at [898, 323] on tbody "MATRIX-WW-CBO][19/09][SHARK][IMG2] 102 13 － － － MATRIX-WW-CBO][19/09][SHARK][VI…" at bounding box center [542, 308] width 714 height 572
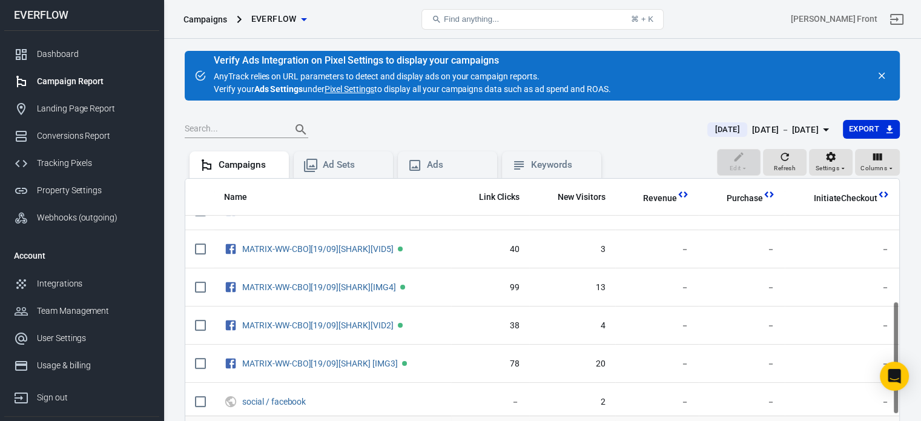
scroll to position [103, 0]
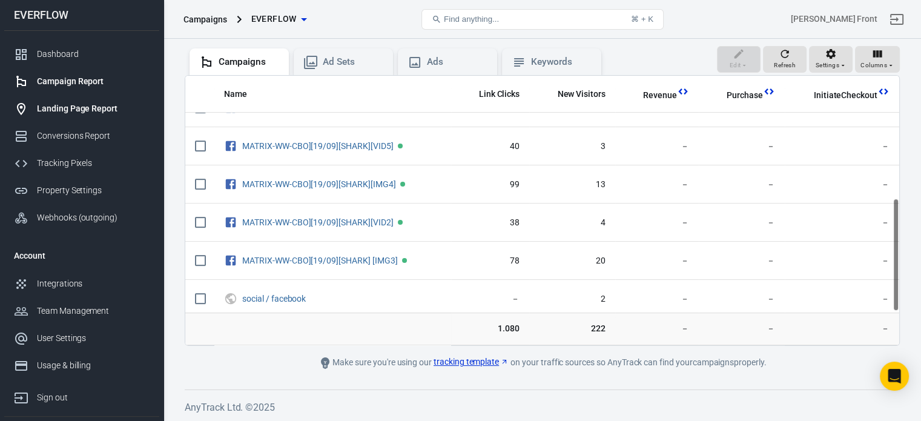
click at [101, 106] on div "Landing Page Report" at bounding box center [93, 108] width 113 height 13
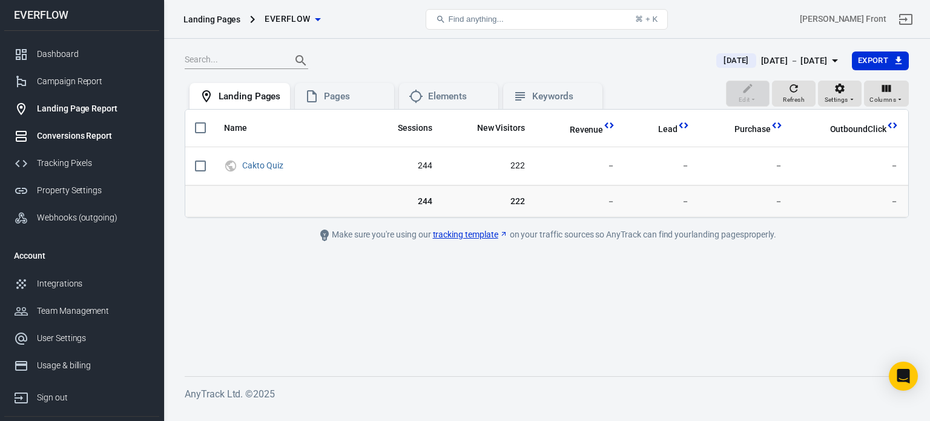
click at [91, 134] on div "Conversions Report" at bounding box center [93, 136] width 113 height 13
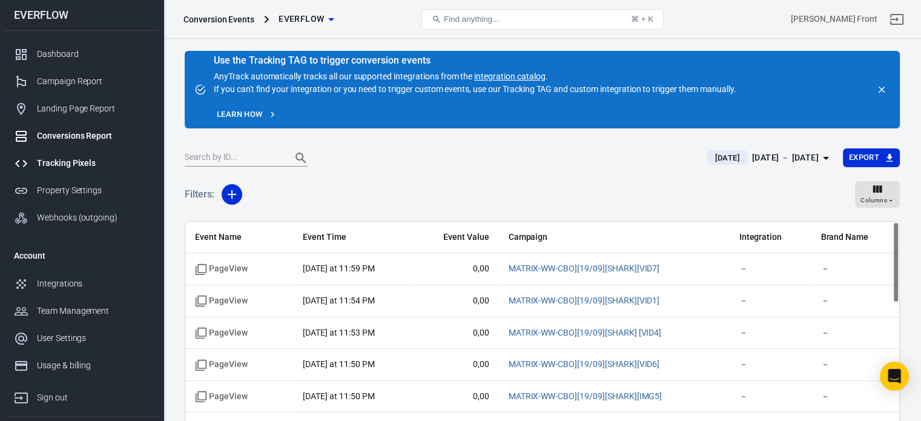
click at [79, 159] on div "Tracking Pixels" at bounding box center [93, 163] width 113 height 13
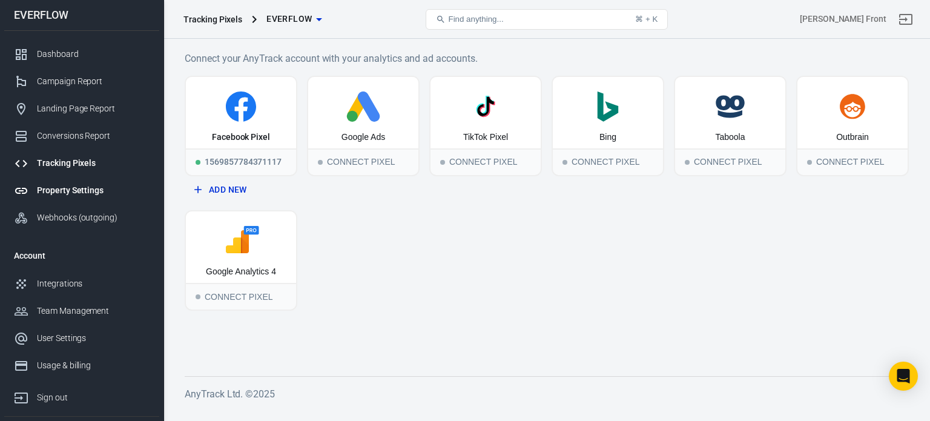
click at [79, 181] on link "Property Settings" at bounding box center [81, 190] width 155 height 27
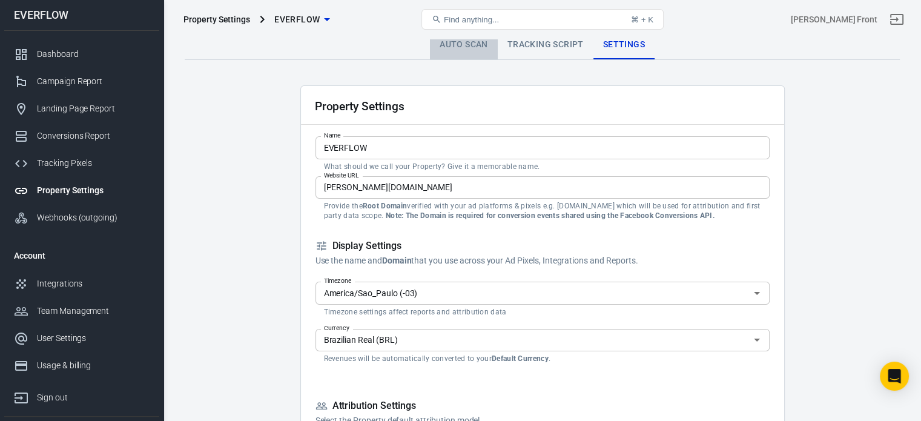
click at [478, 55] on link "Auto Scan" at bounding box center [464, 44] width 68 height 29
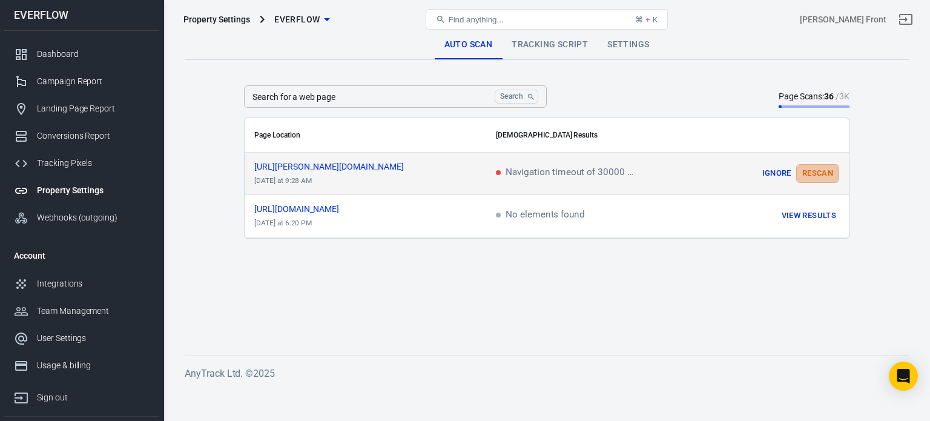
click at [818, 178] on button "Rescan" at bounding box center [817, 173] width 43 height 19
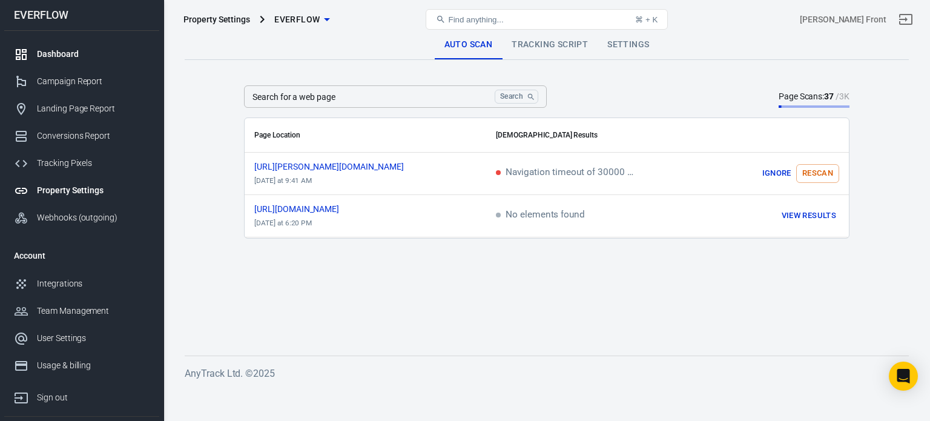
click at [76, 53] on div "Dashboard" at bounding box center [93, 54] width 113 height 13
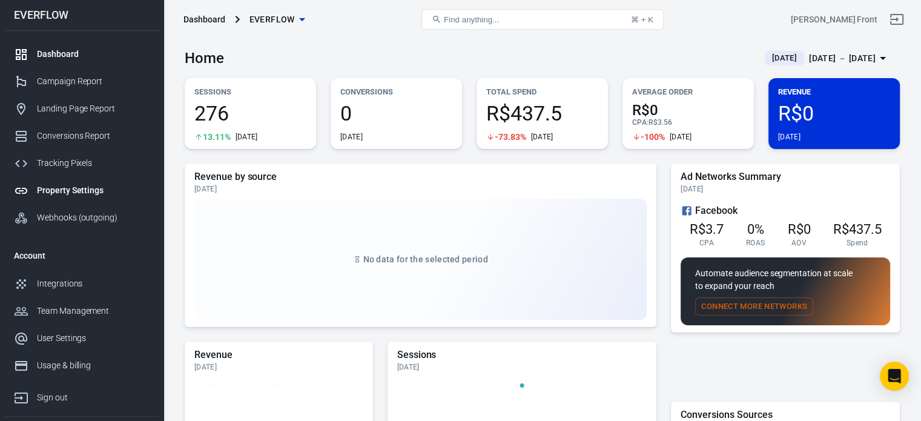
click at [72, 191] on div "Property Settings" at bounding box center [93, 190] width 113 height 13
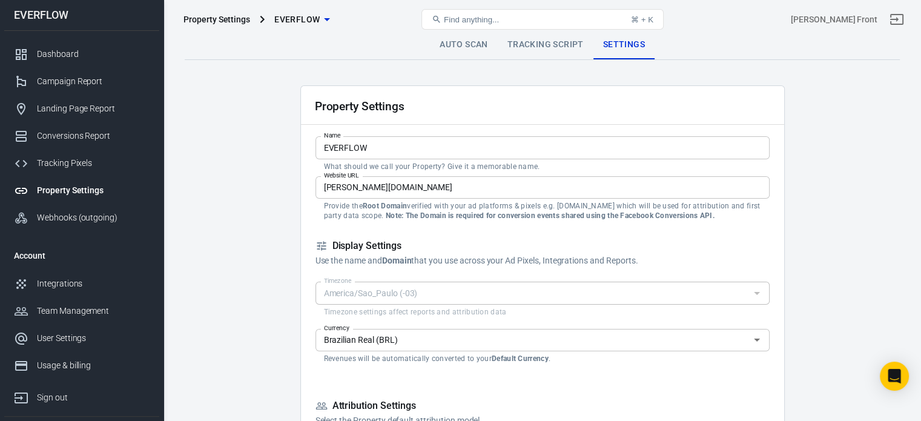
click at [524, 44] on link "Tracking Script" at bounding box center [546, 44] width 96 height 29
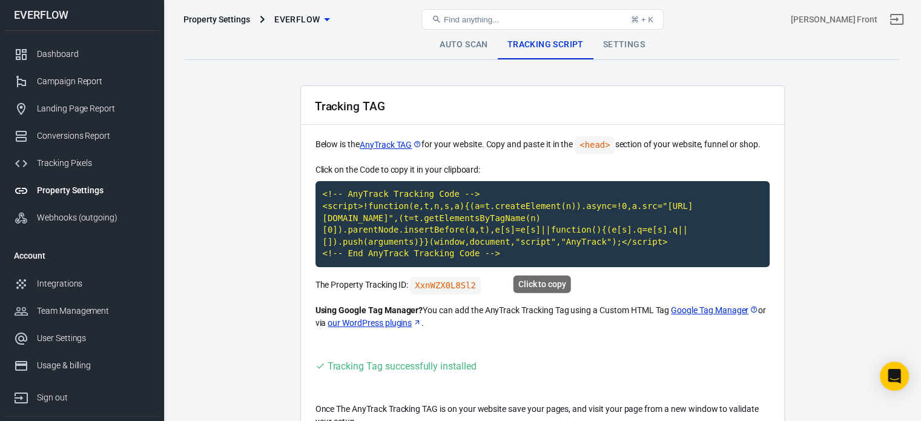
click at [516, 215] on code "<!-- AnyTrack Tracking Code --> <script>!function(e,t,n,s,a){(a=t.createElement…" at bounding box center [542, 224] width 454 height 86
click at [540, 214] on code "<!-- AnyTrack Tracking Code --> <script>!function(e,t,n,s,a){(a=t.createElement…" at bounding box center [542, 224] width 454 height 86
click at [555, 246] on code "<!-- AnyTrack Tracking Code --> <script>!function(e,t,n,s,a){(a=t.createElement…" at bounding box center [542, 224] width 454 height 86
click at [91, 60] on link "Dashboard" at bounding box center [81, 54] width 155 height 27
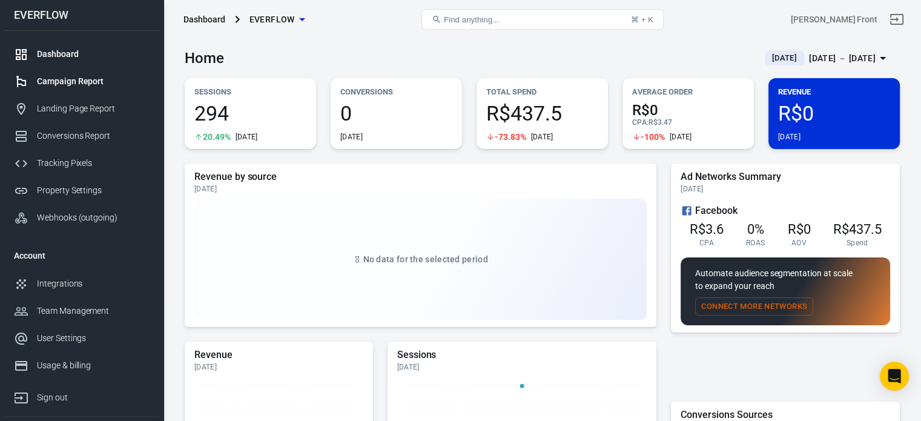
click at [89, 86] on div "Campaign Report" at bounding box center [93, 81] width 113 height 13
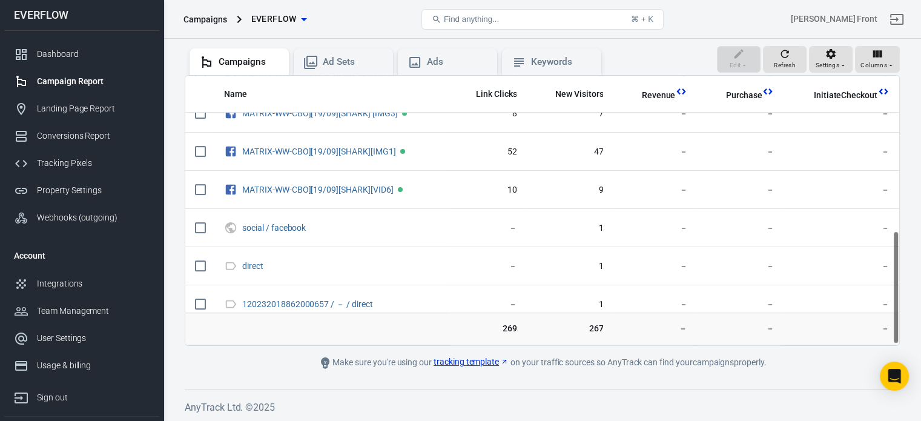
scroll to position [370, 0]
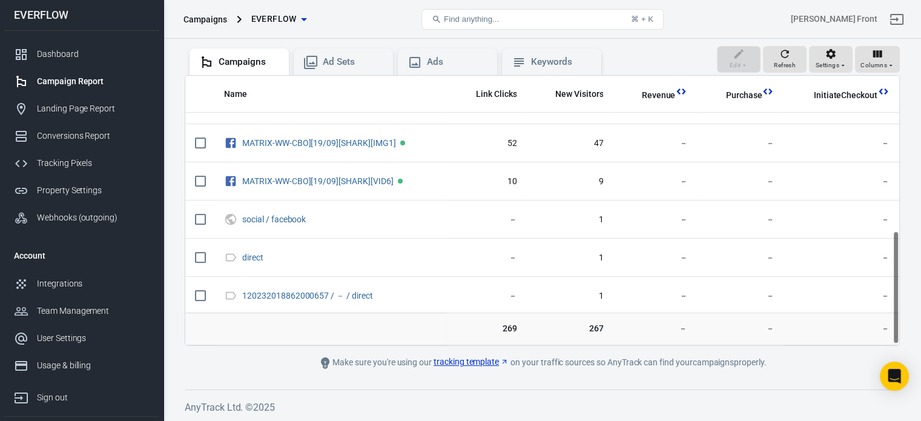
drag, startPoint x: 895, startPoint y: 182, endPoint x: 903, endPoint y: 341, distance: 159.4
click at [903, 341] on div "Verify Ads Integration on Pixel Settings to display your campaigns AnyTrack rel…" at bounding box center [541, 179] width 757 height 486
click at [771, 48] on button "Refresh" at bounding box center [785, 59] width 44 height 27
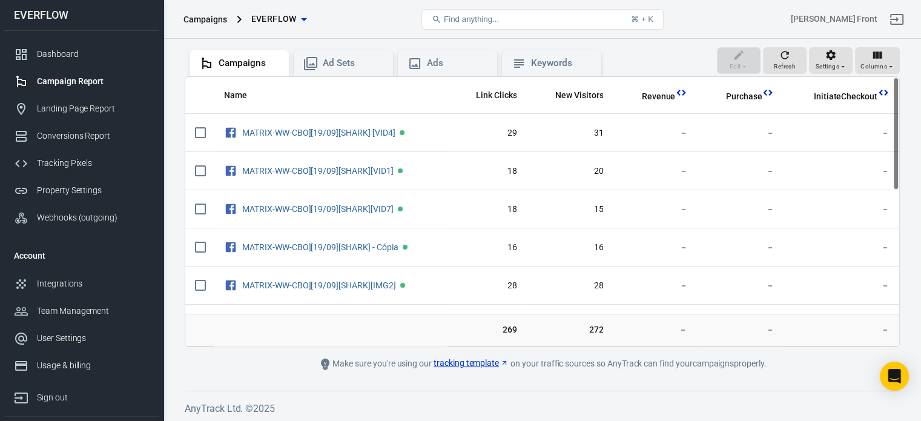
scroll to position [103, 0]
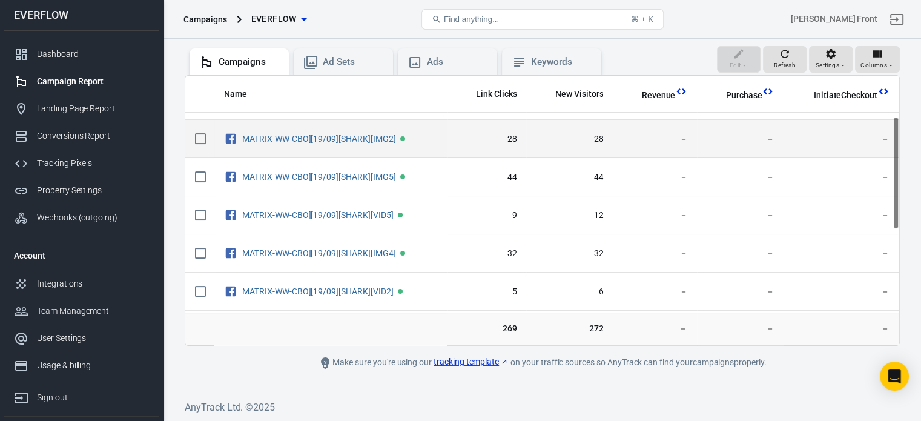
click at [898, 266] on tbody "MATRIX-WW-CBO][19/09][SHARK] [VID4] 29 31 － － － MATRIX-WW-CBO][19/09][SHARK][VI…" at bounding box center [542, 253] width 714 height 572
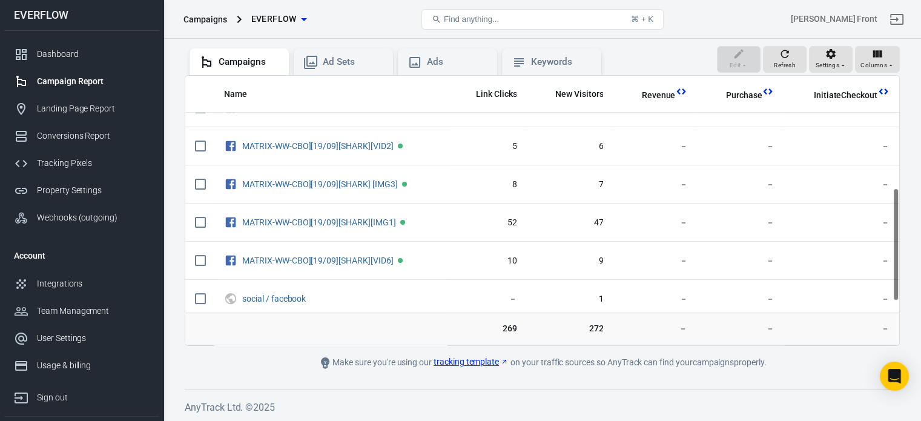
scroll to position [291, 0]
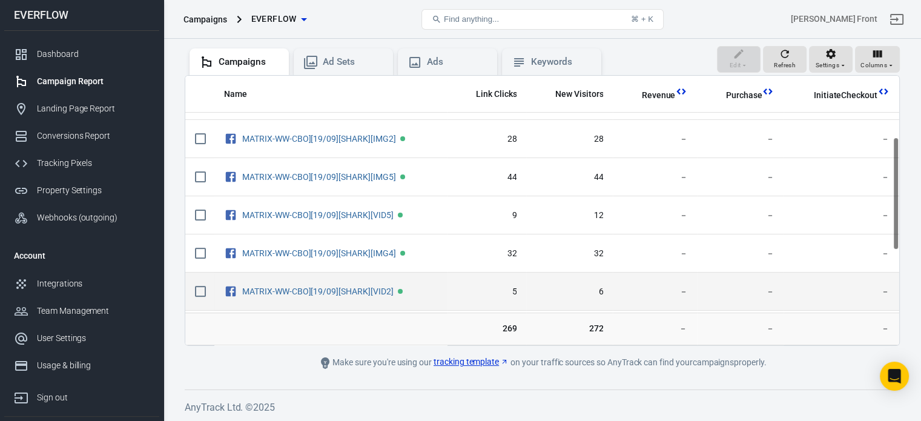
click at [896, 147] on tbody "MATRIX-WW-CBO][19/09][SHARK] [VID4] 29 31 － － － MATRIX-WW-CBO][19/09][SHARK][VI…" at bounding box center [542, 253] width 714 height 572
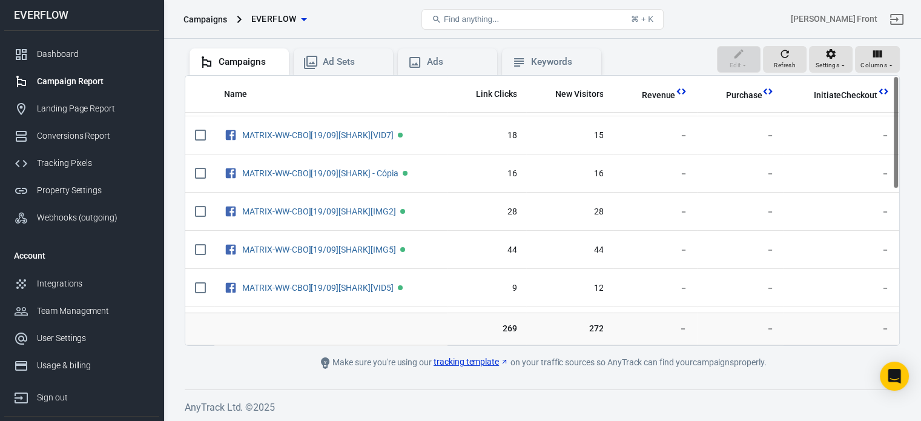
scroll to position [0, 0]
